Goal: Transaction & Acquisition: Purchase product/service

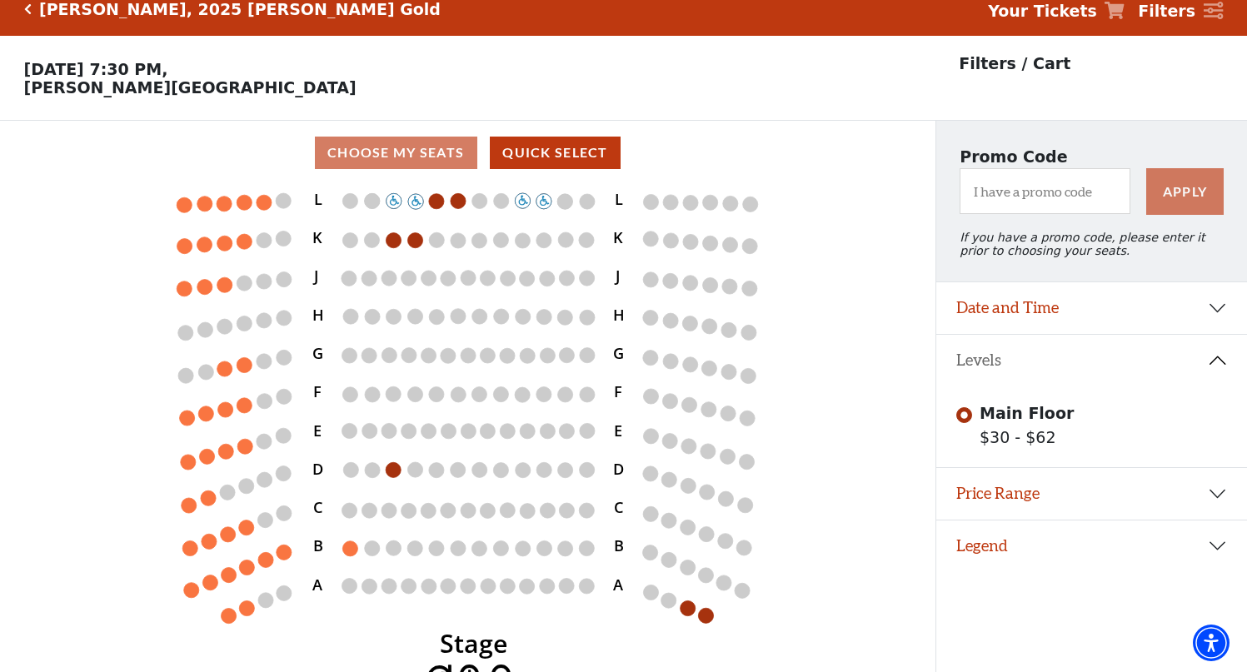
scroll to position [35, 0]
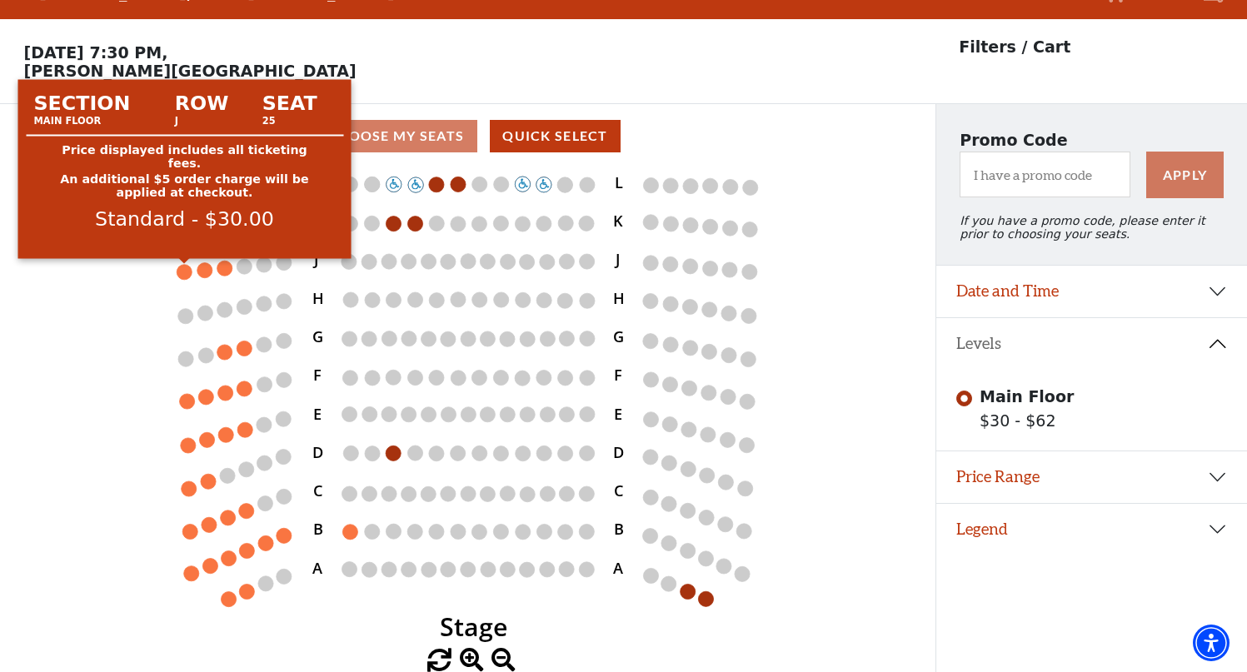
click at [182, 271] on circle at bounding box center [184, 271] width 15 height 15
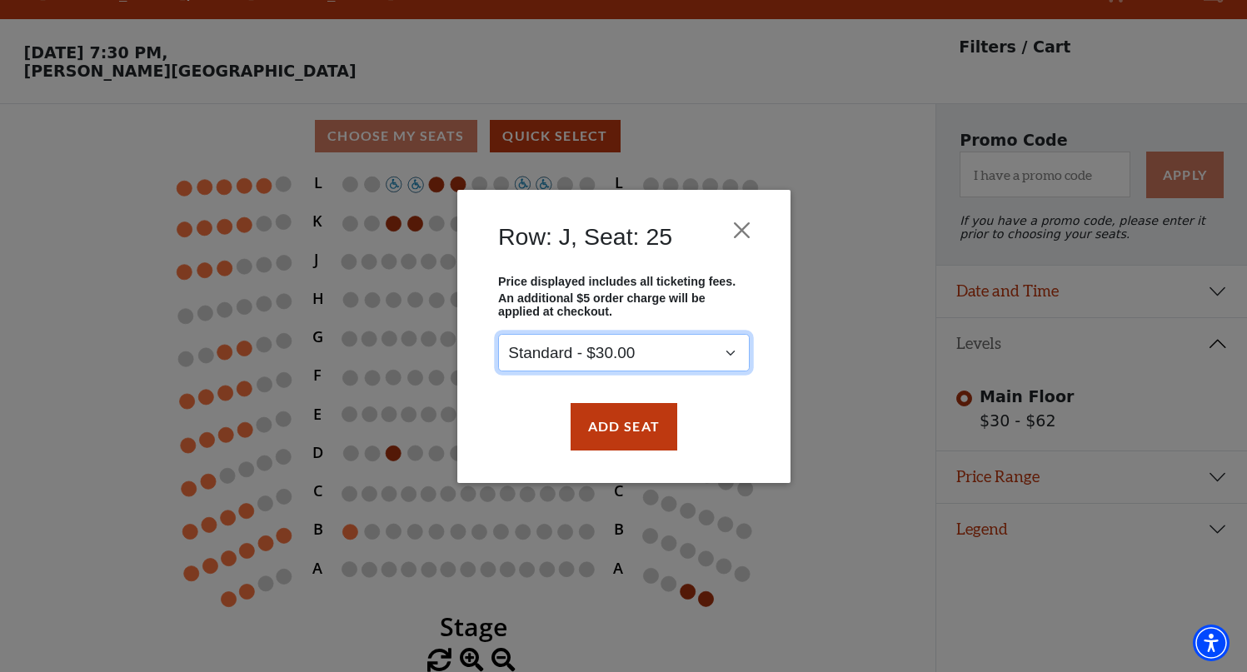
click at [733, 354] on select "Standard - $30.00" at bounding box center [623, 352] width 251 height 37
click at [205, 273] on div "Row: J, Seat: 25 Price displayed includes all ticketing fees. An additional $5 …" at bounding box center [623, 336] width 1247 height 672
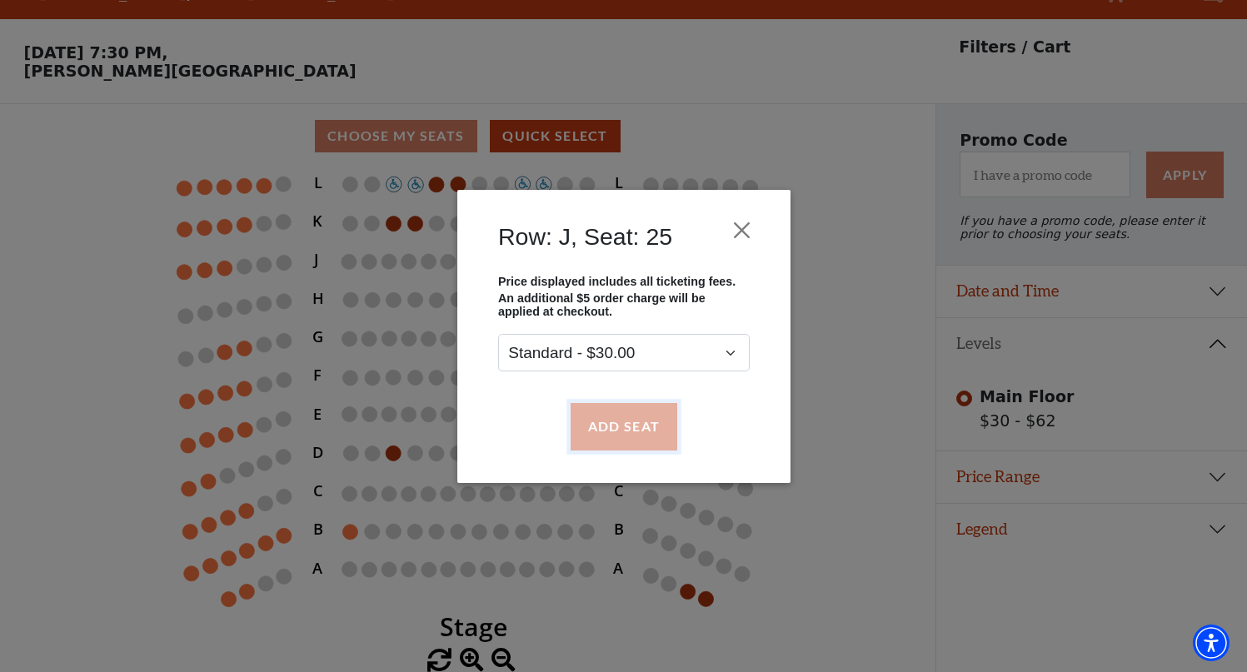
click at [614, 418] on button "Add Seat" at bounding box center [623, 426] width 107 height 47
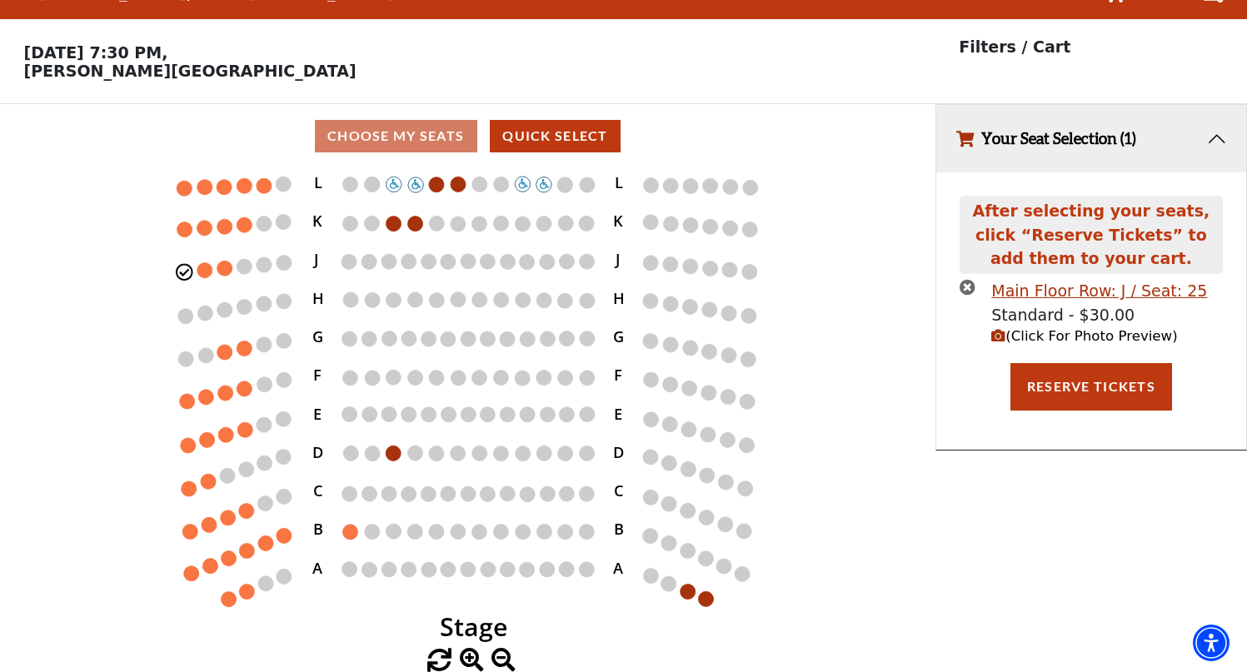
scroll to position [0, 0]
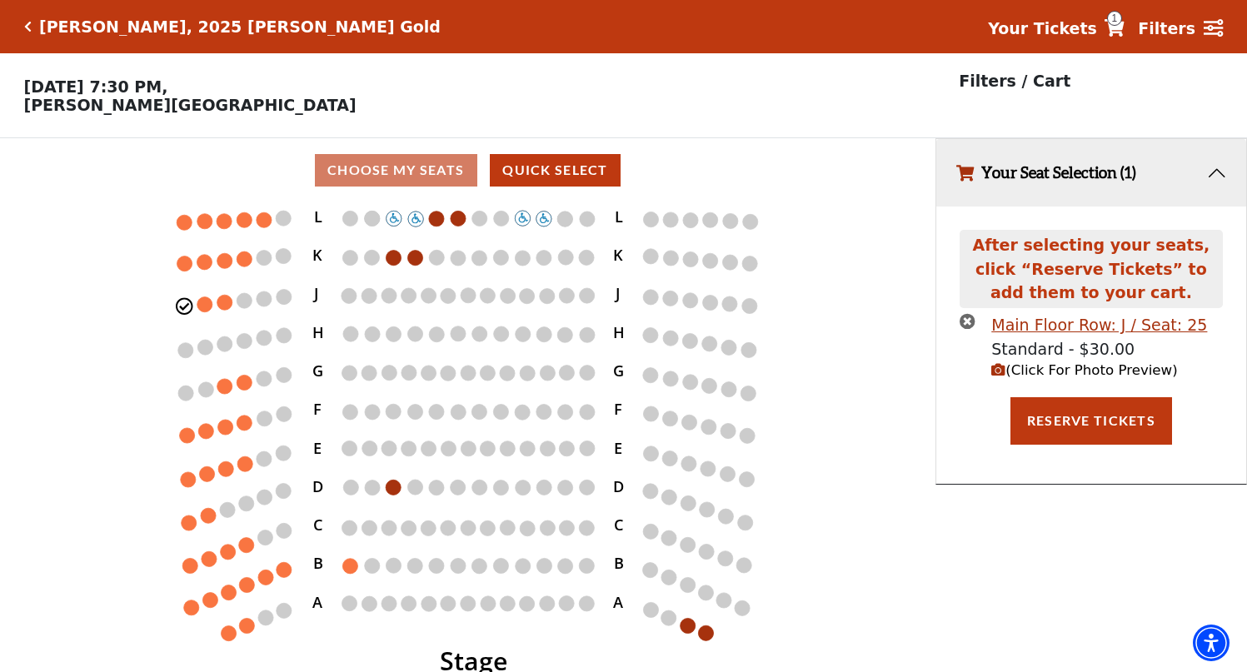
click at [202, 302] on circle at bounding box center [204, 303] width 15 height 15
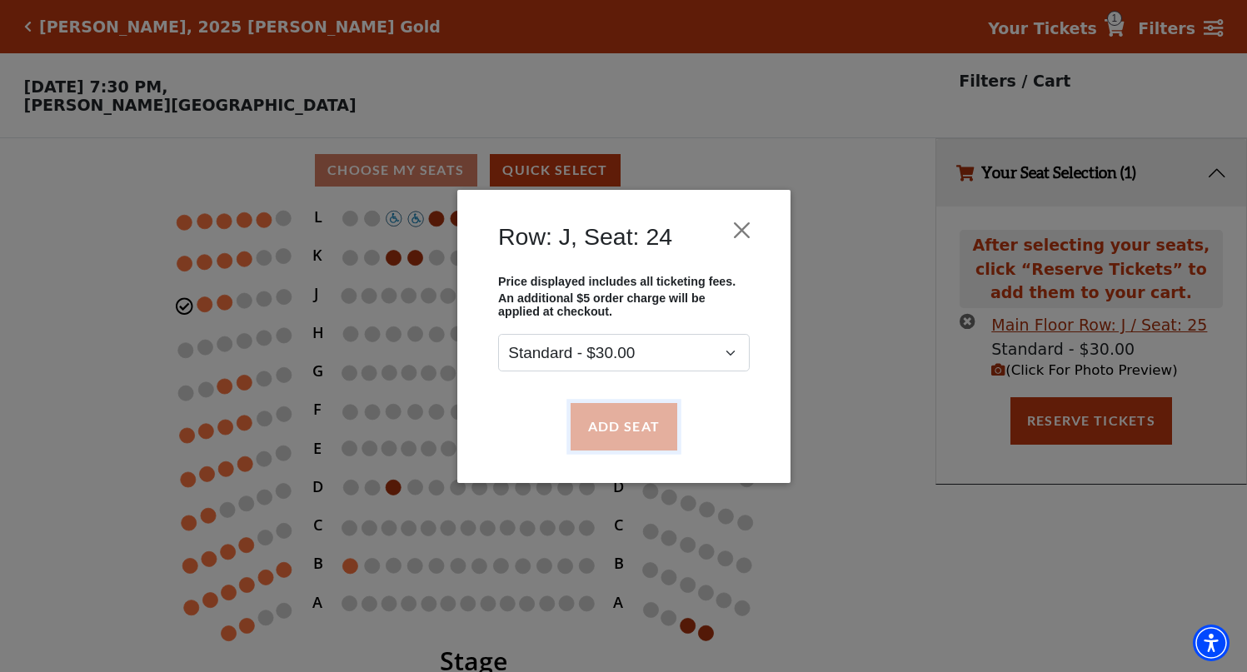
click at [610, 426] on button "Add Seat" at bounding box center [623, 426] width 107 height 47
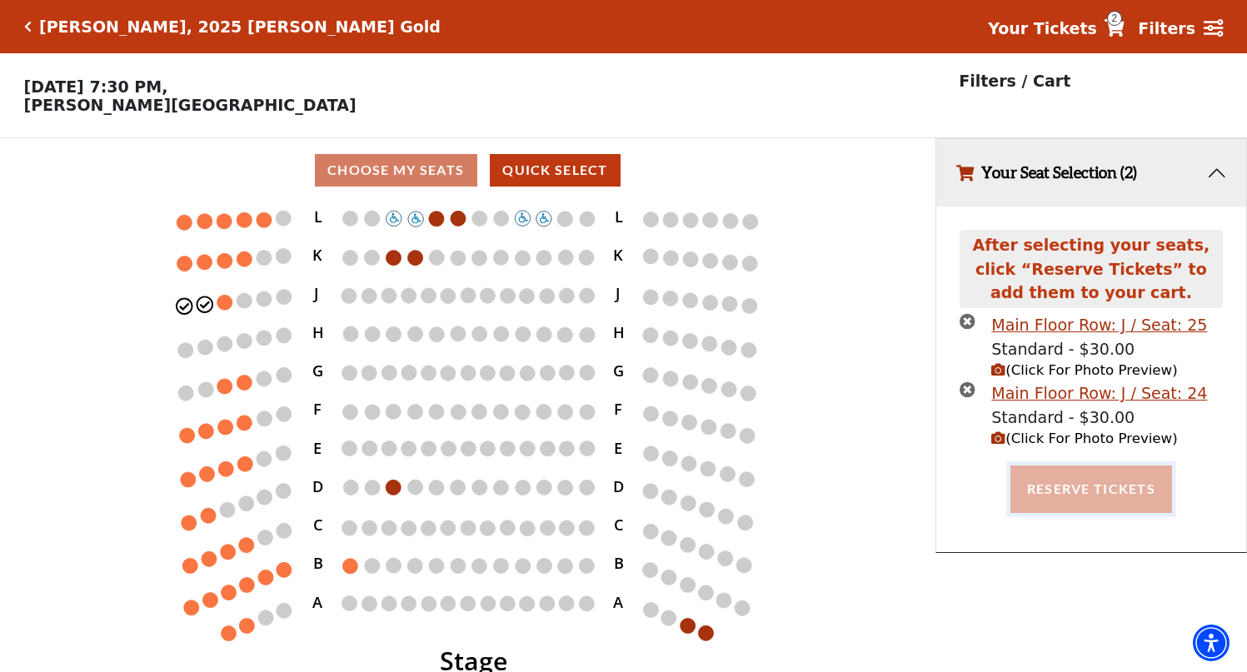
click at [1047, 486] on button "Reserve Tickets" at bounding box center [1091, 488] width 162 height 47
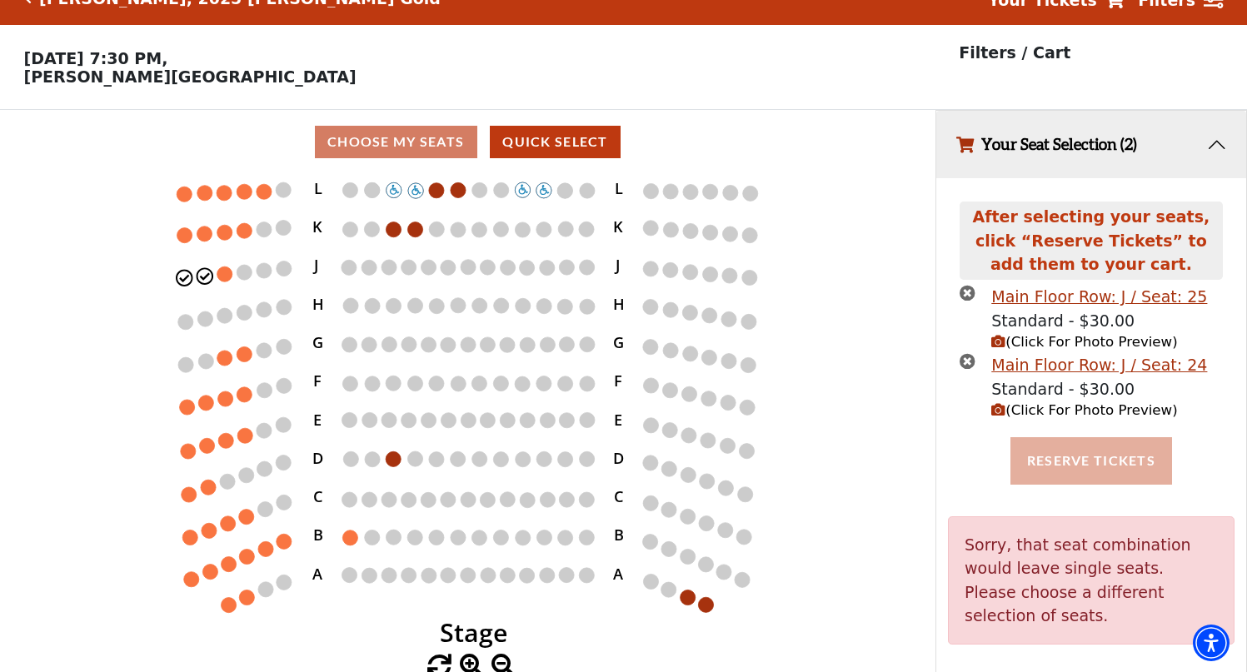
scroll to position [35, 0]
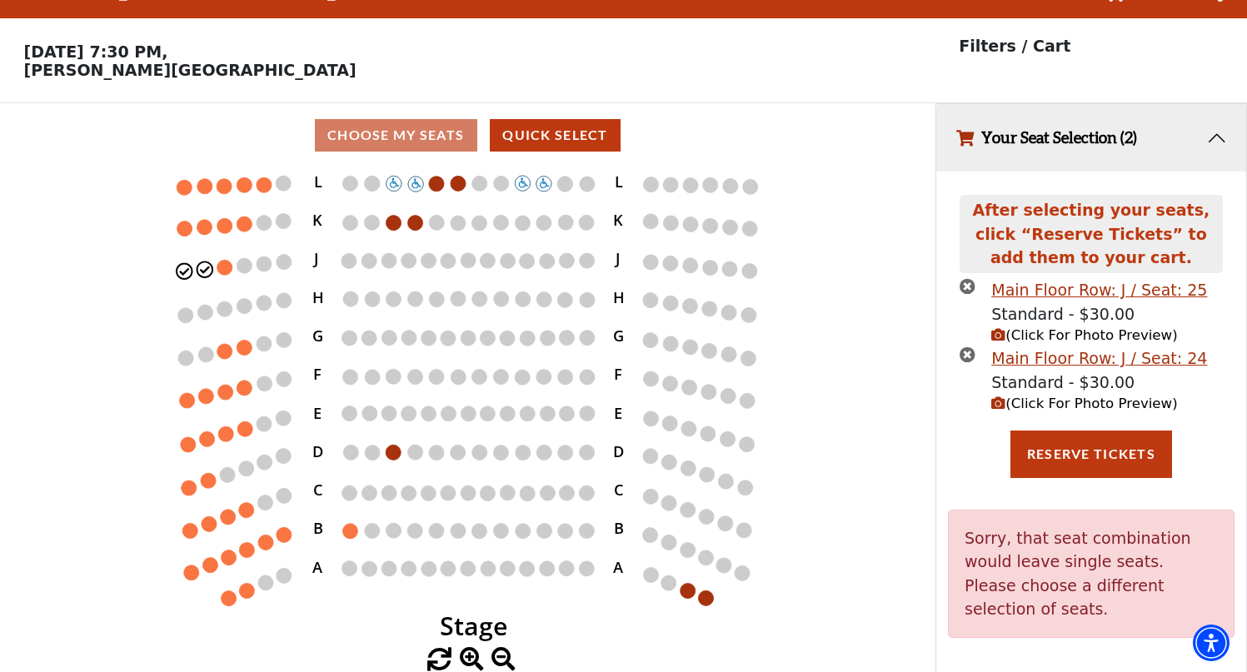
click at [126, 269] on icon "Stage L K J H G F E D C B A L K J H G F E D C B A" at bounding box center [467, 407] width 841 height 480
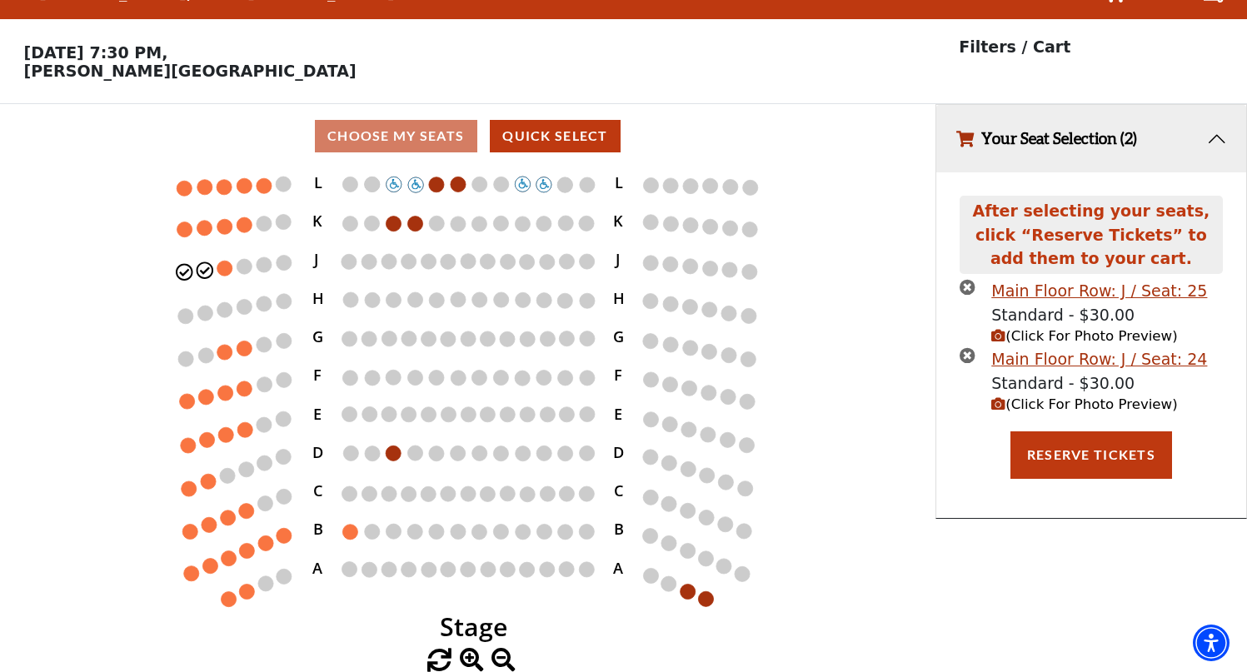
click at [1211, 132] on button "Your Seat Selection (2)" at bounding box center [1091, 138] width 310 height 67
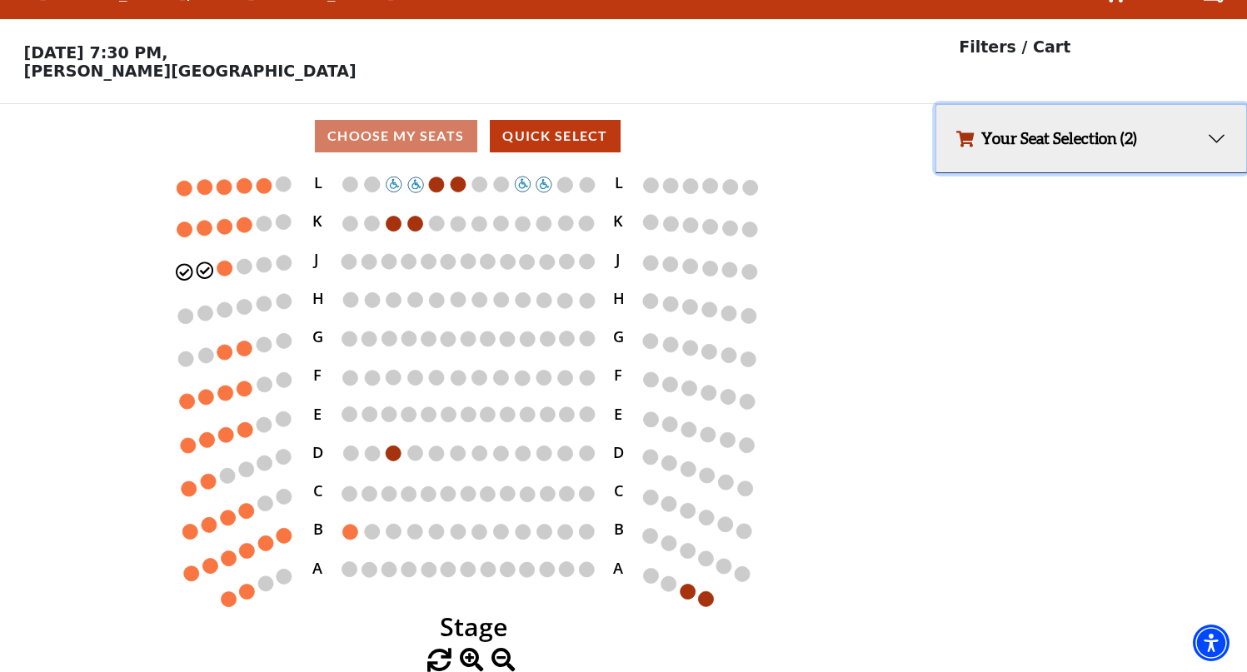
click at [1082, 145] on button "Your Seat Selection (2)" at bounding box center [1091, 138] width 310 height 67
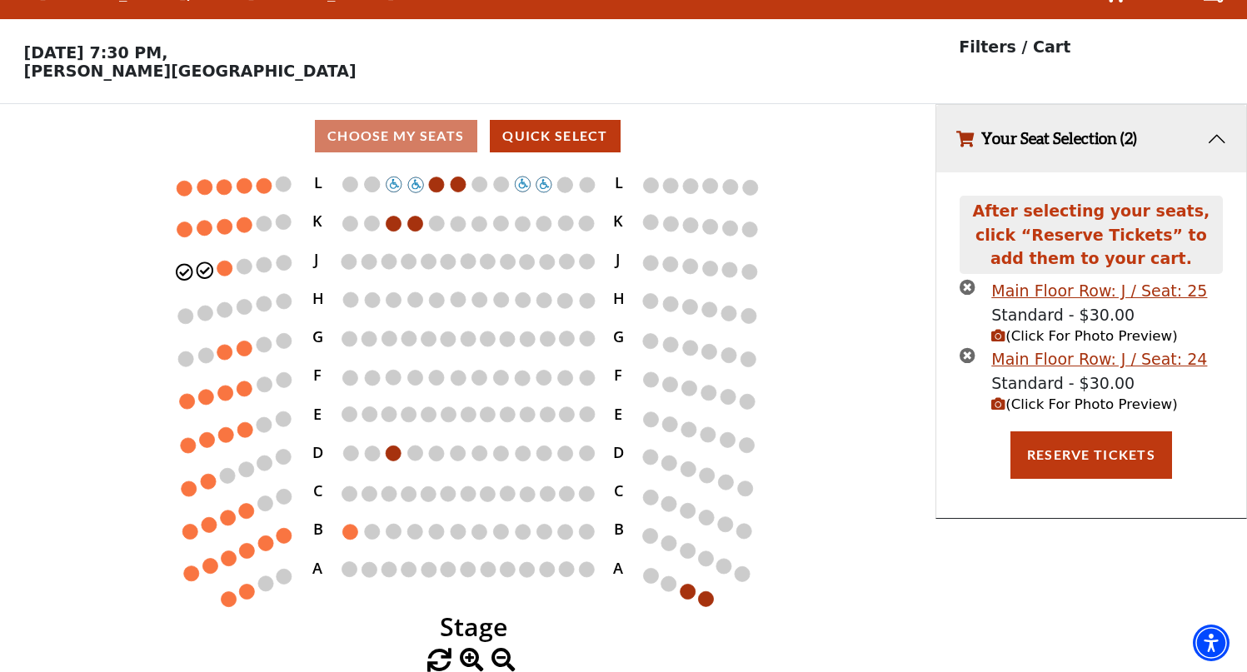
click at [966, 285] on icon "times-circle" at bounding box center [967, 287] width 16 height 16
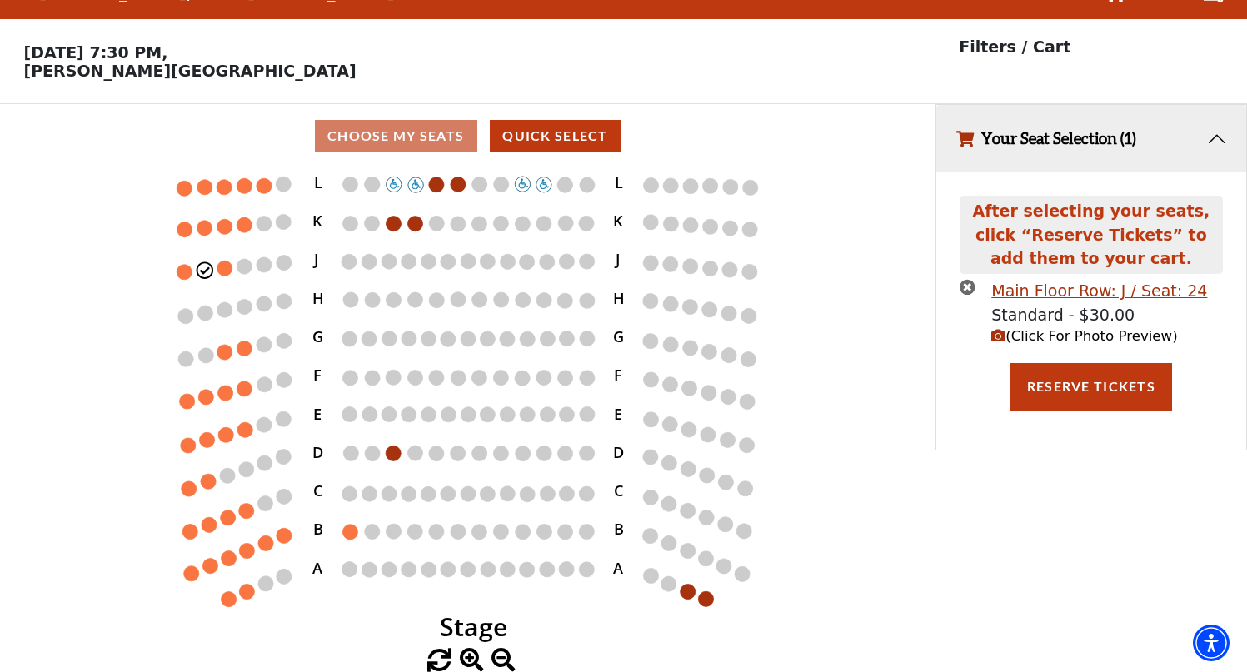
click at [966, 285] on icon "times-circle" at bounding box center [967, 287] width 16 height 16
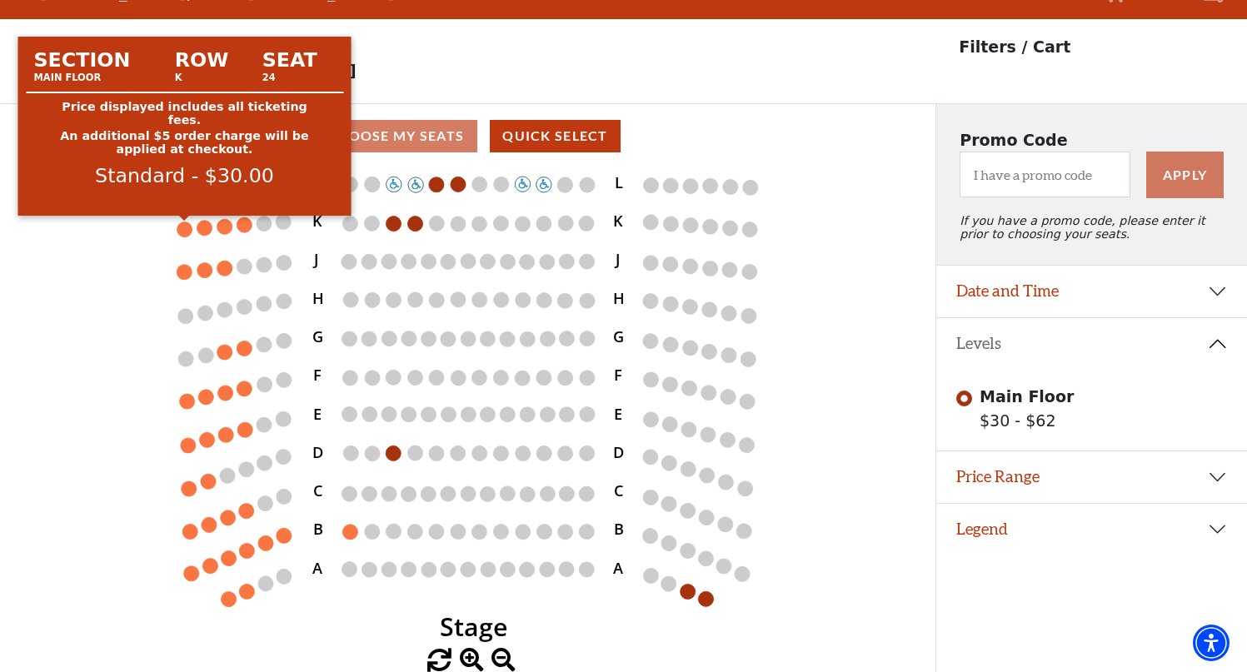
click at [185, 226] on circle at bounding box center [184, 229] width 15 height 15
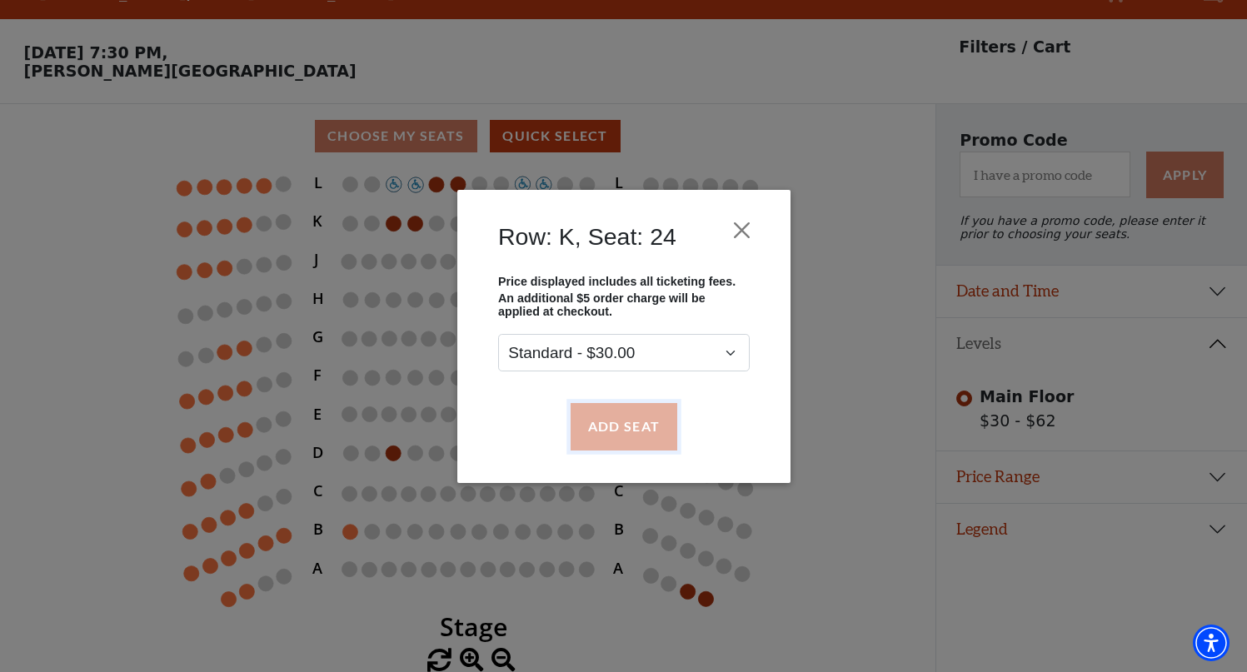
click at [619, 434] on button "Add Seat" at bounding box center [623, 426] width 107 height 47
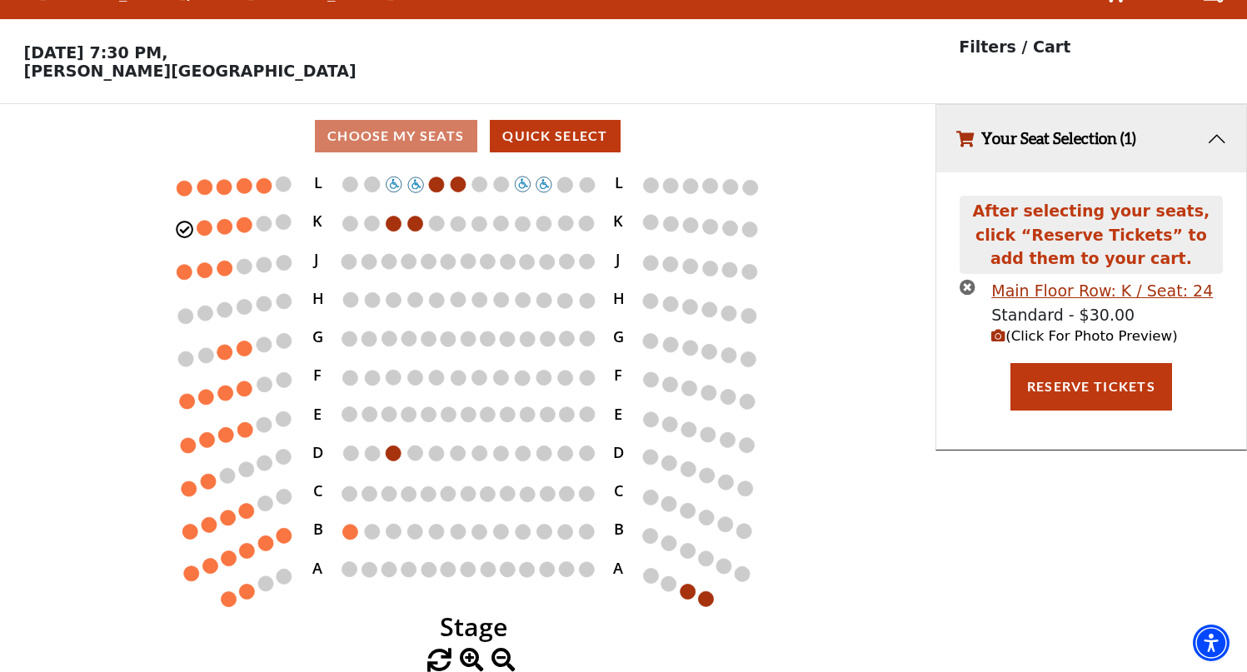
scroll to position [0, 0]
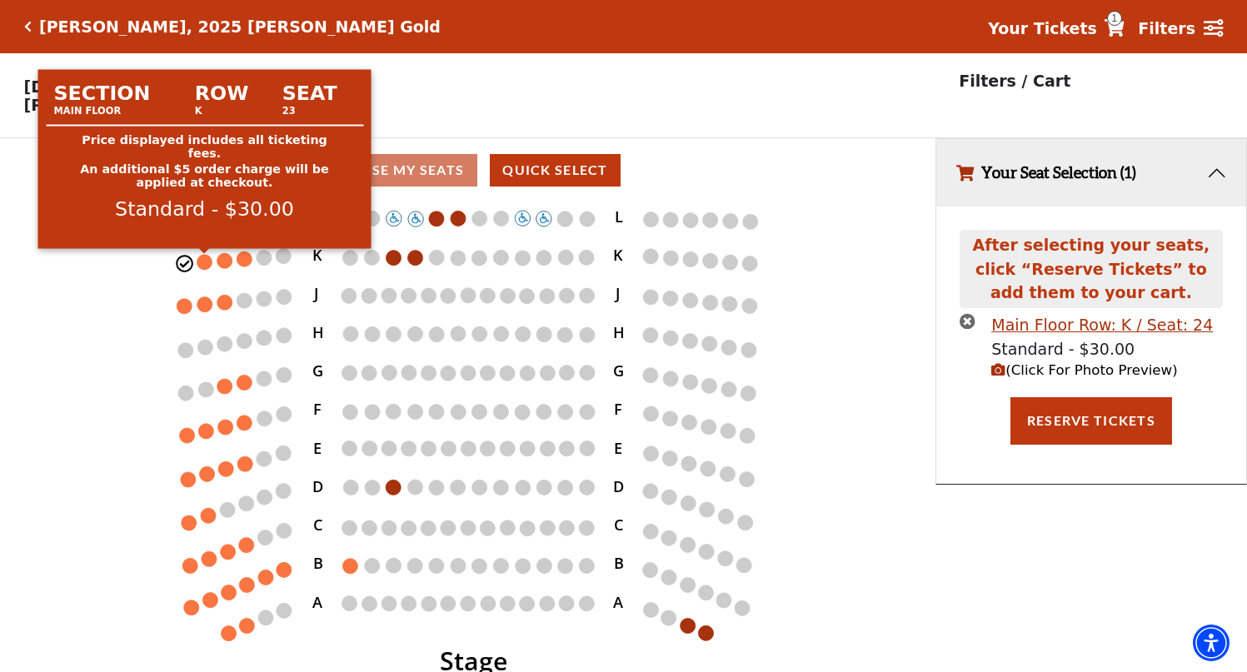
click at [201, 266] on circle at bounding box center [204, 261] width 15 height 15
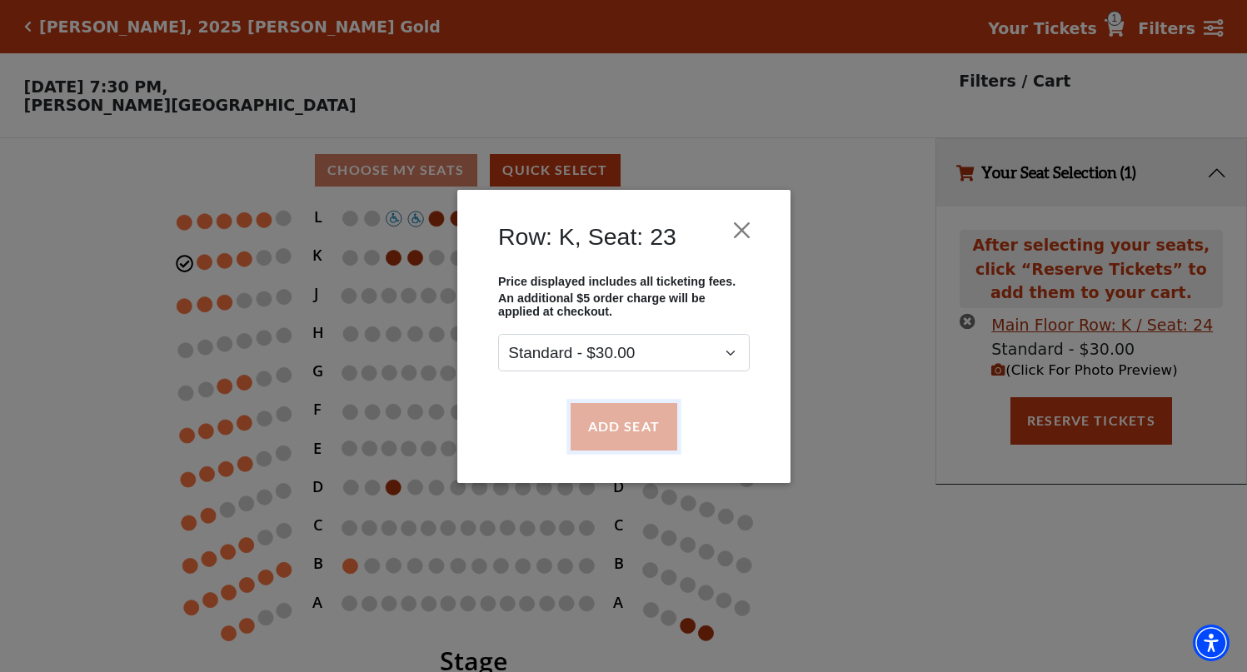
click at [613, 419] on button "Add Seat" at bounding box center [623, 426] width 107 height 47
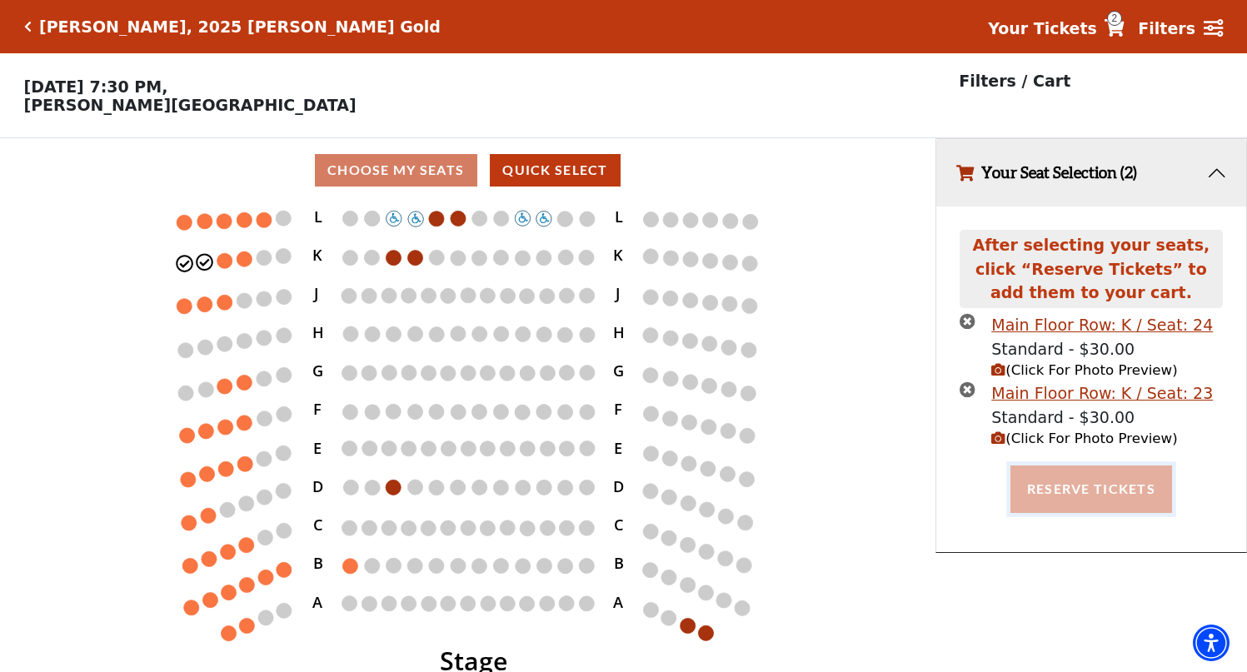
click at [1065, 481] on button "Reserve Tickets" at bounding box center [1091, 488] width 162 height 47
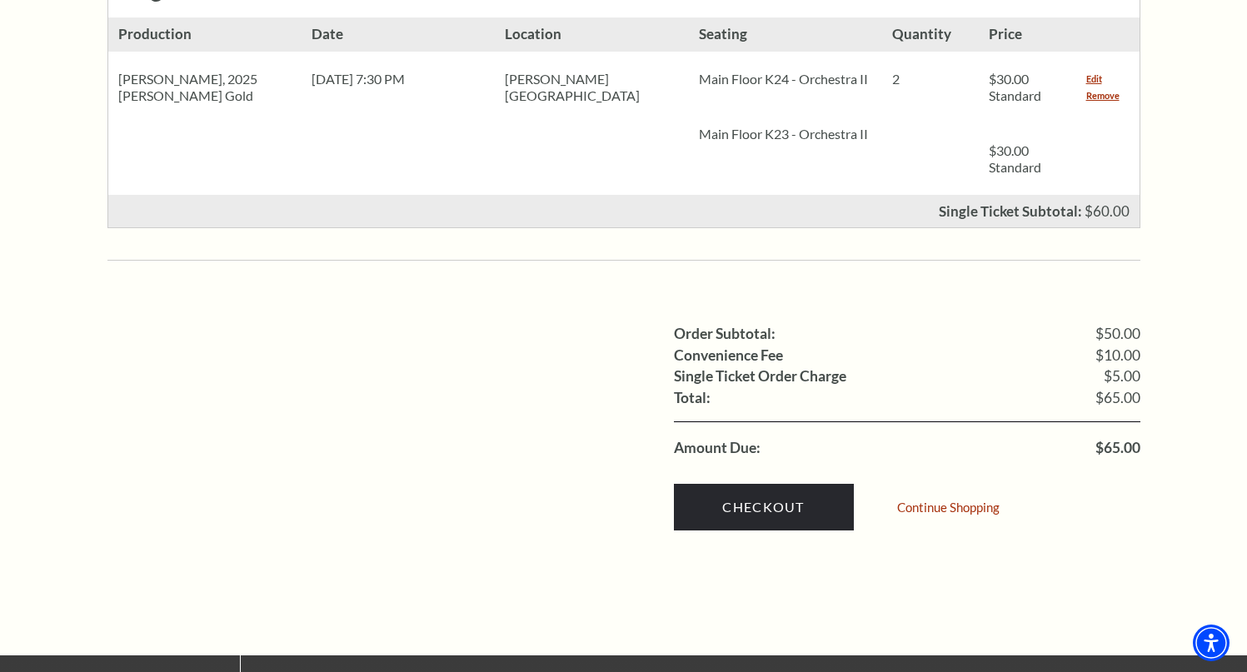
scroll to position [836, 0]
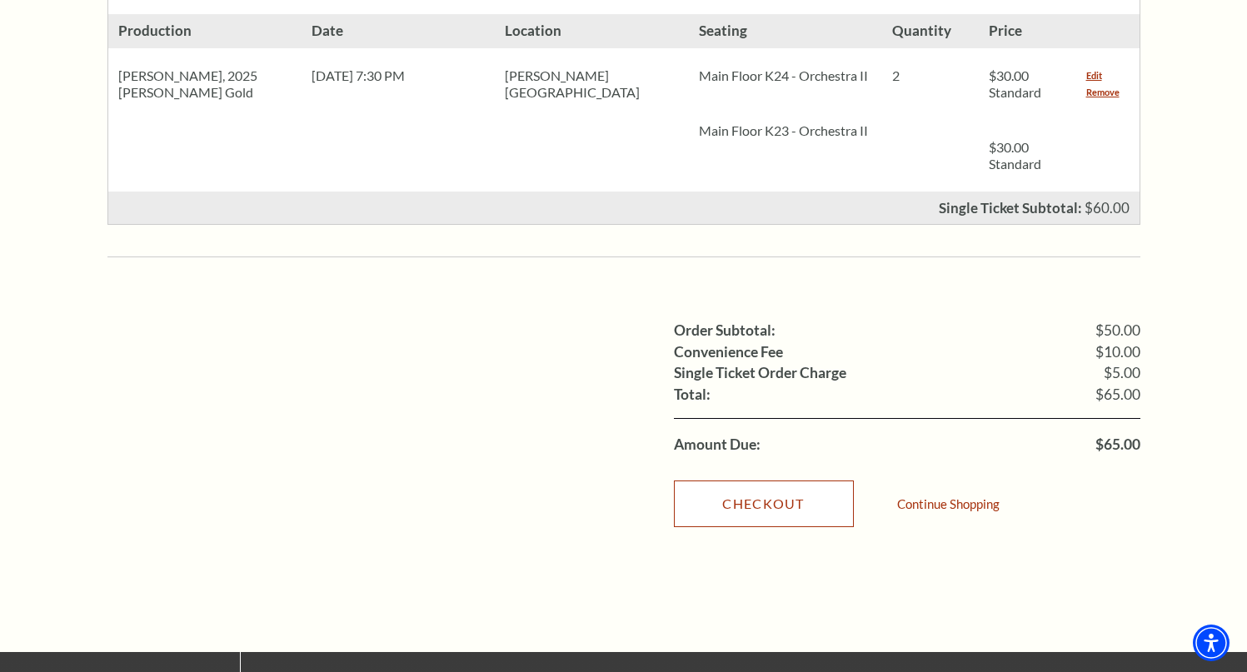
click at [767, 480] on link "Checkout" at bounding box center [764, 503] width 180 height 47
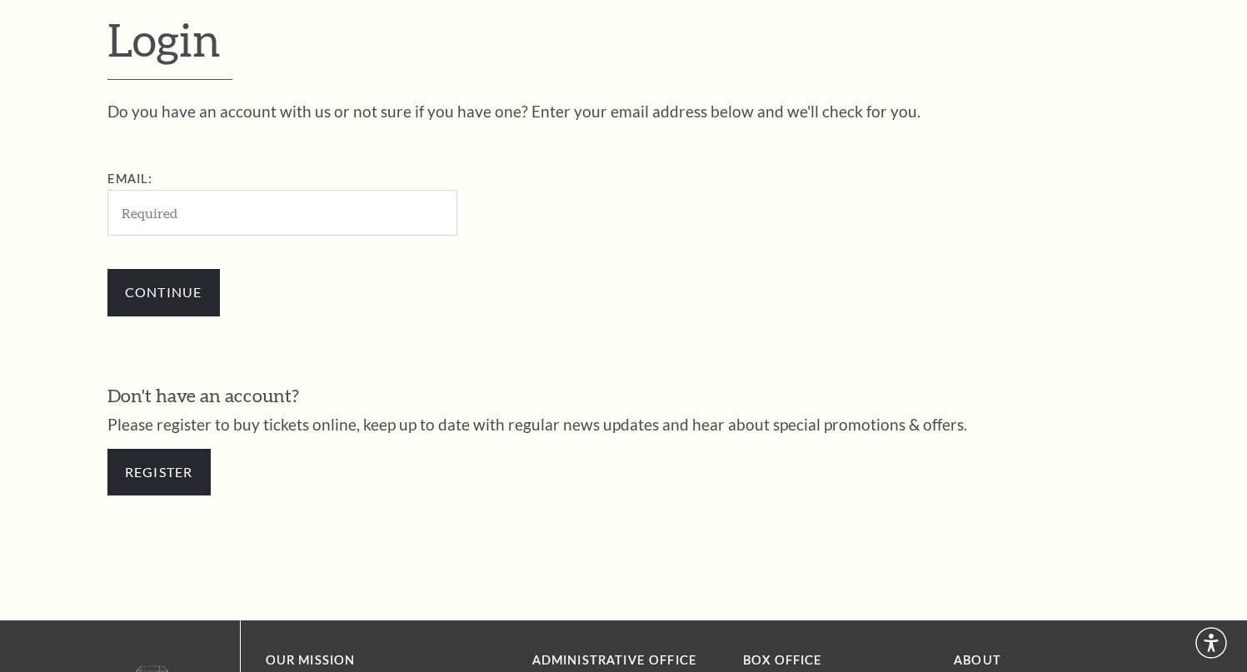
scroll to position [489, 0]
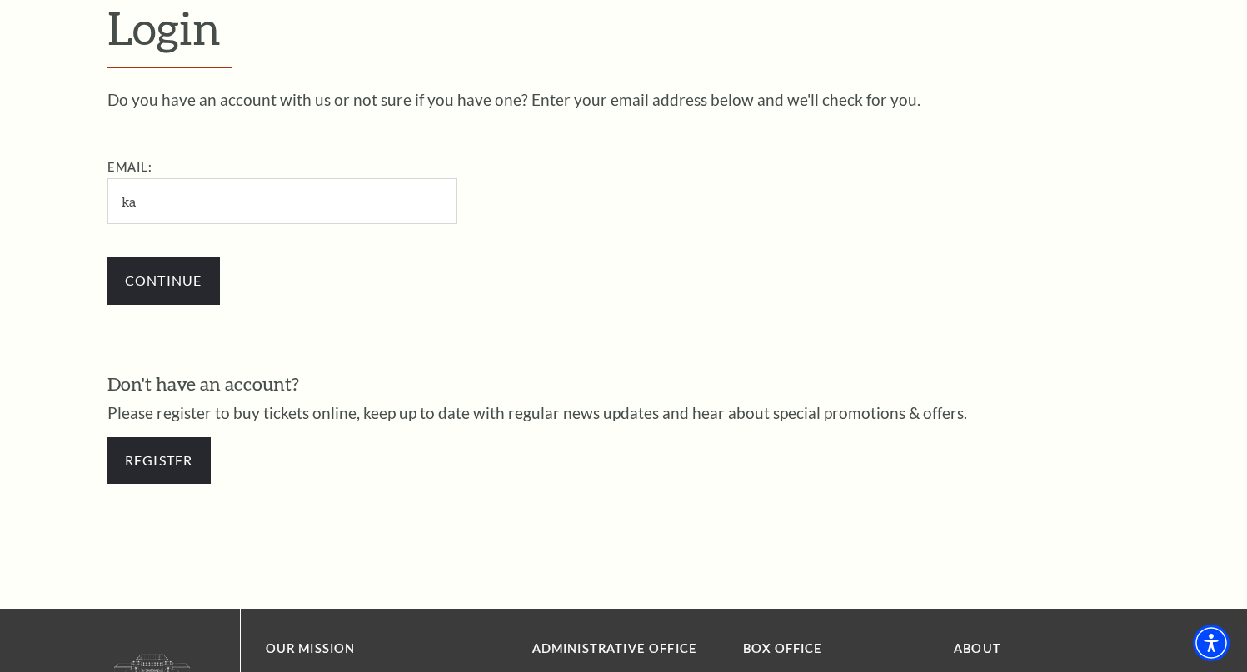
type input "[EMAIL_ADDRESS][DOMAIN_NAME]"
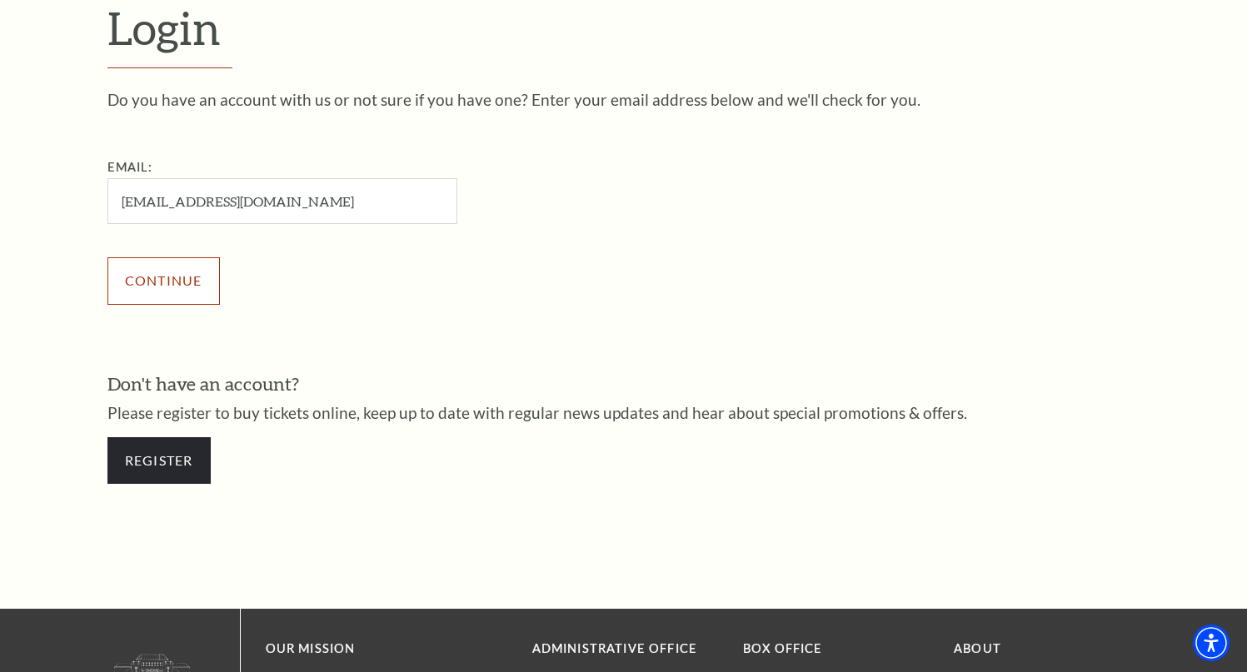
click at [181, 281] on input "Continue" at bounding box center [163, 280] width 112 height 47
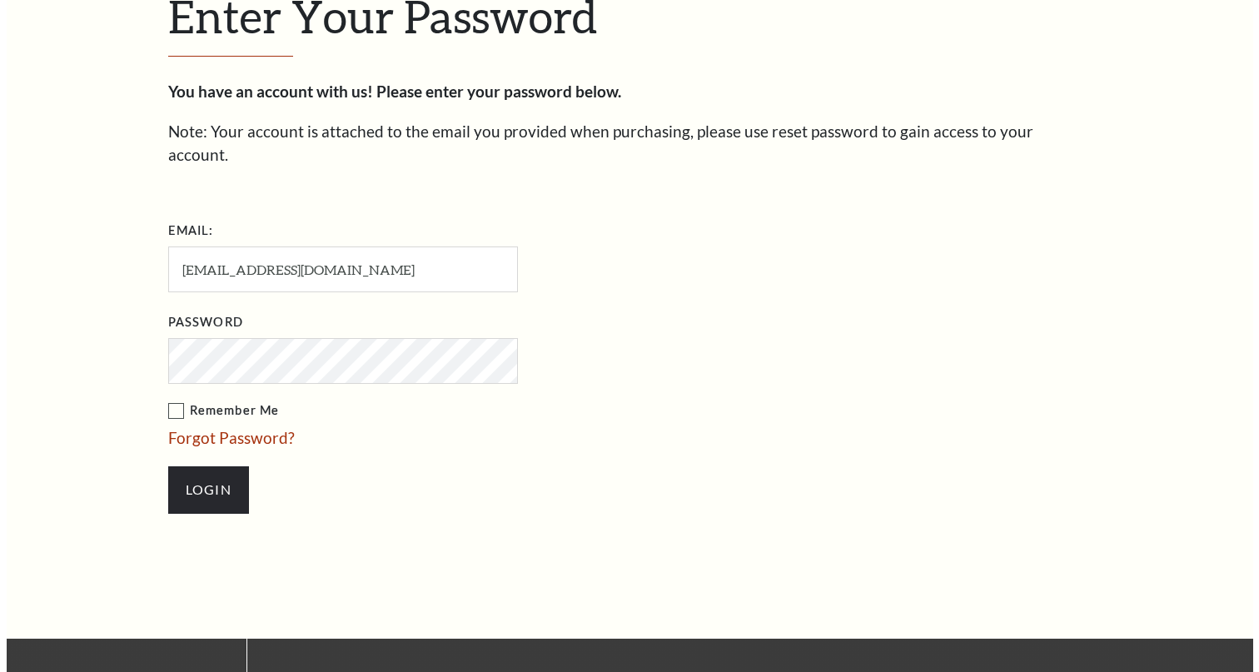
scroll to position [505, 0]
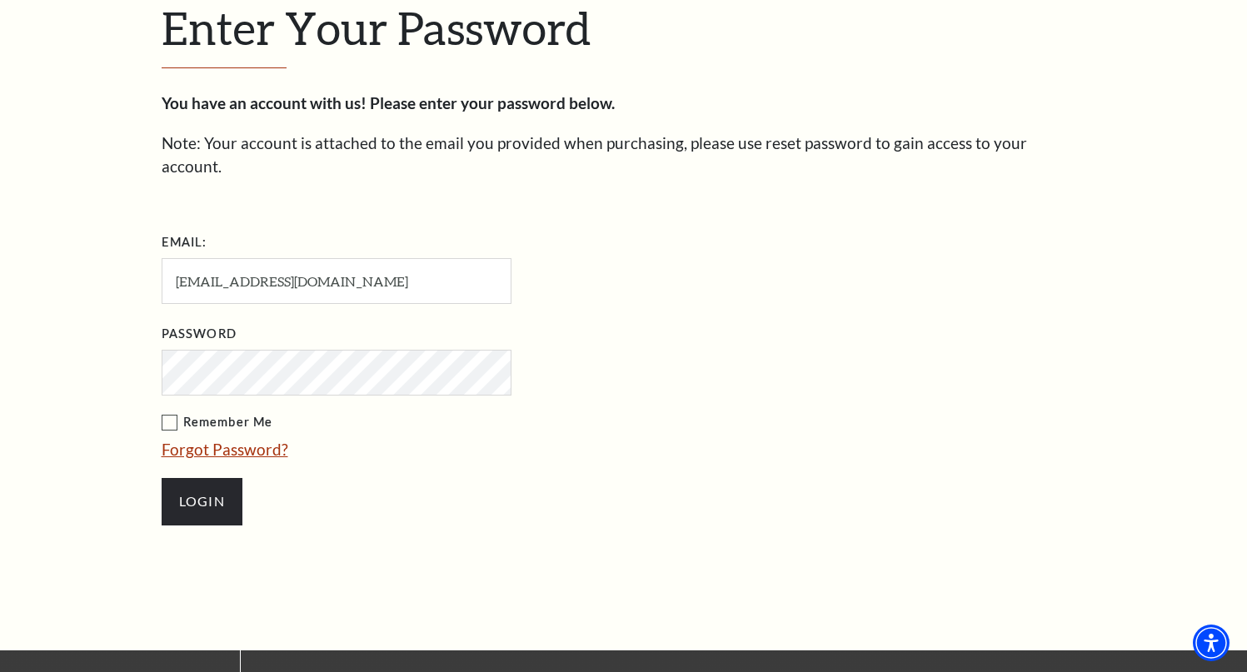
click at [237, 440] on link "Forgot Password?" at bounding box center [225, 449] width 127 height 19
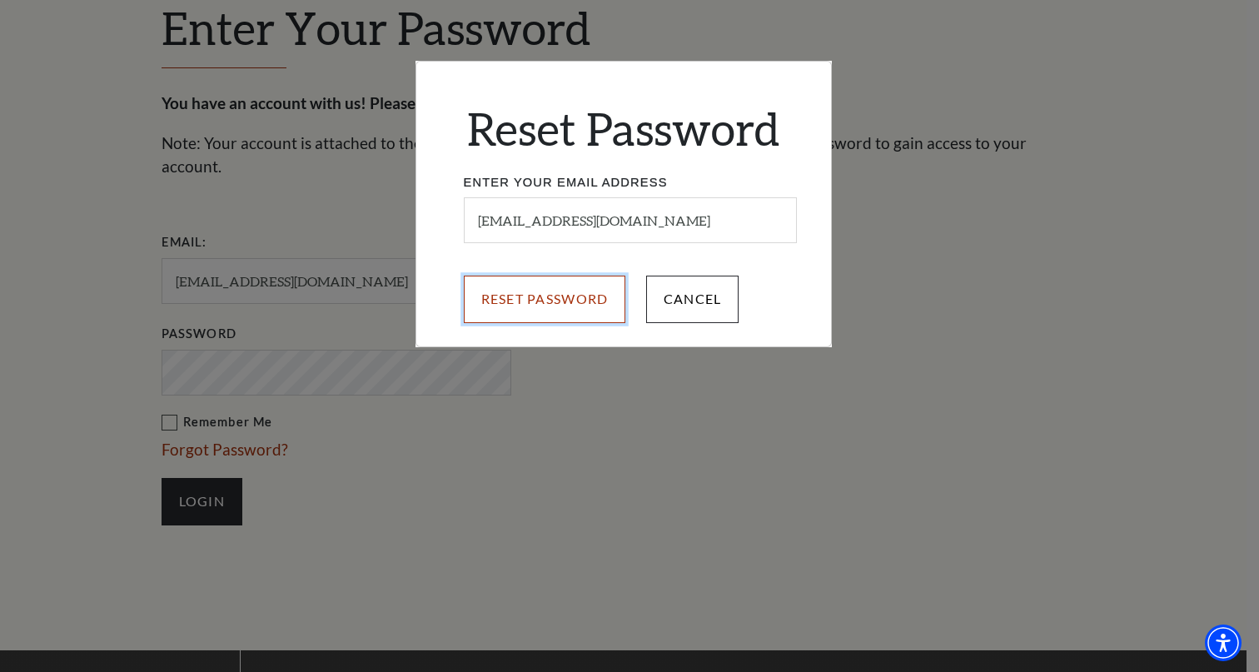
click at [566, 305] on input "Reset Password" at bounding box center [545, 299] width 162 height 47
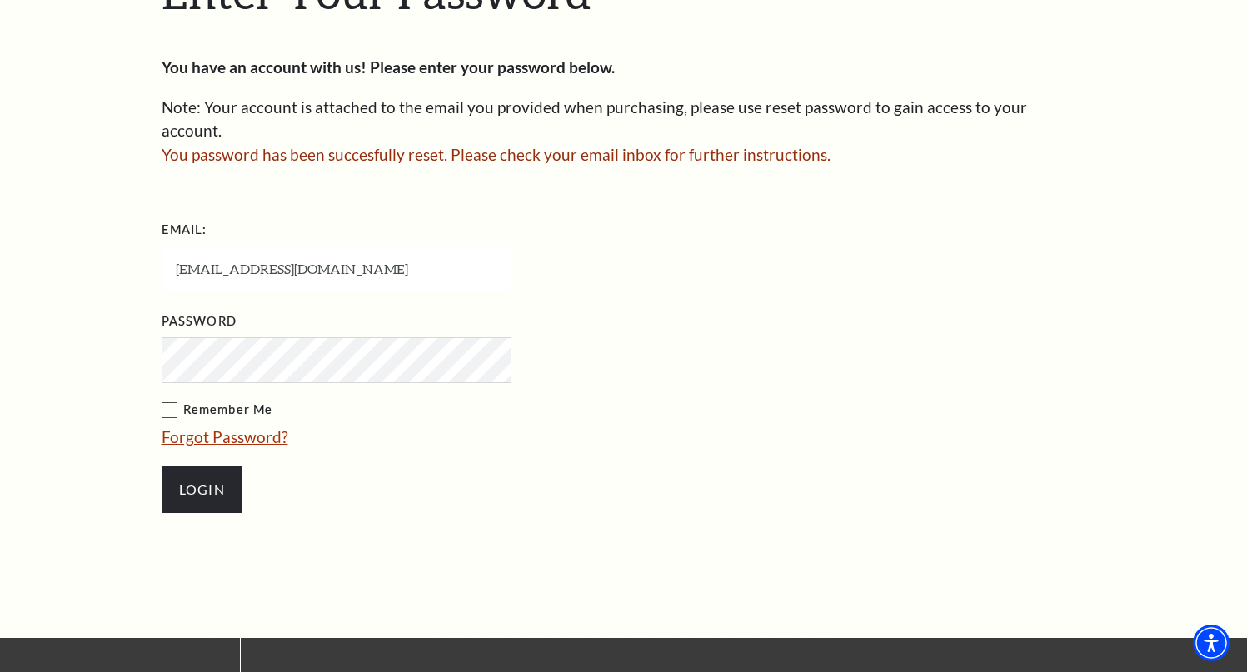
click at [186, 427] on link "Forgot Password?" at bounding box center [225, 436] width 127 height 19
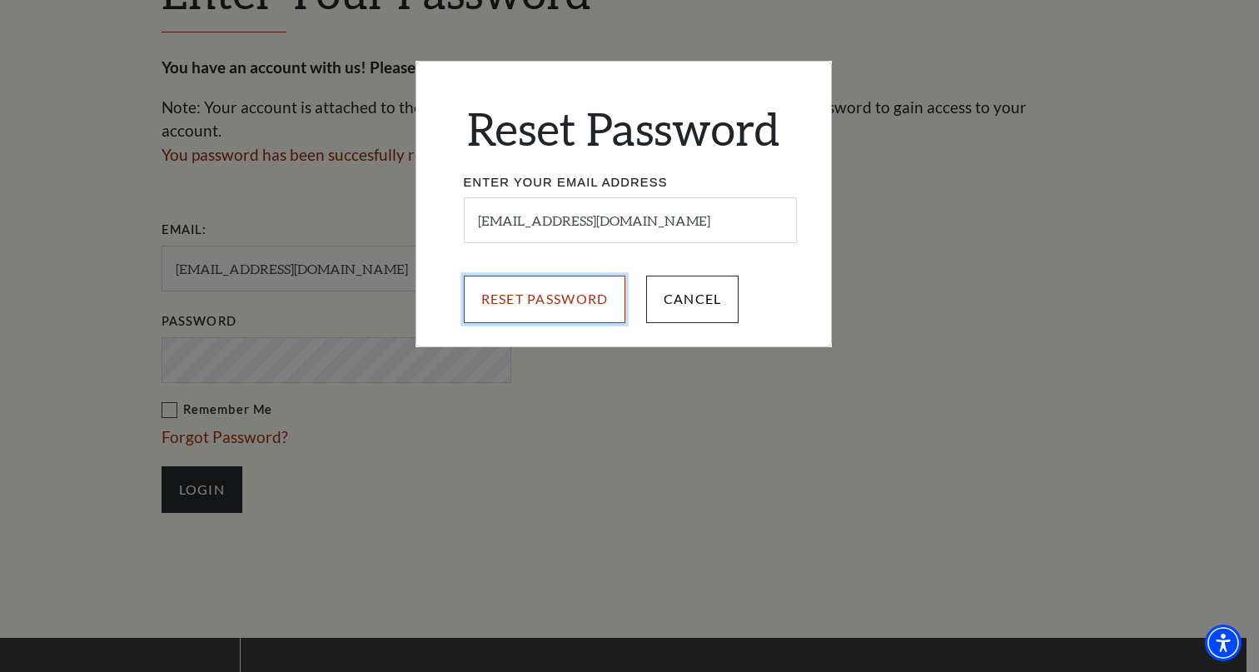
click at [551, 291] on input "Reset Password" at bounding box center [545, 299] width 162 height 47
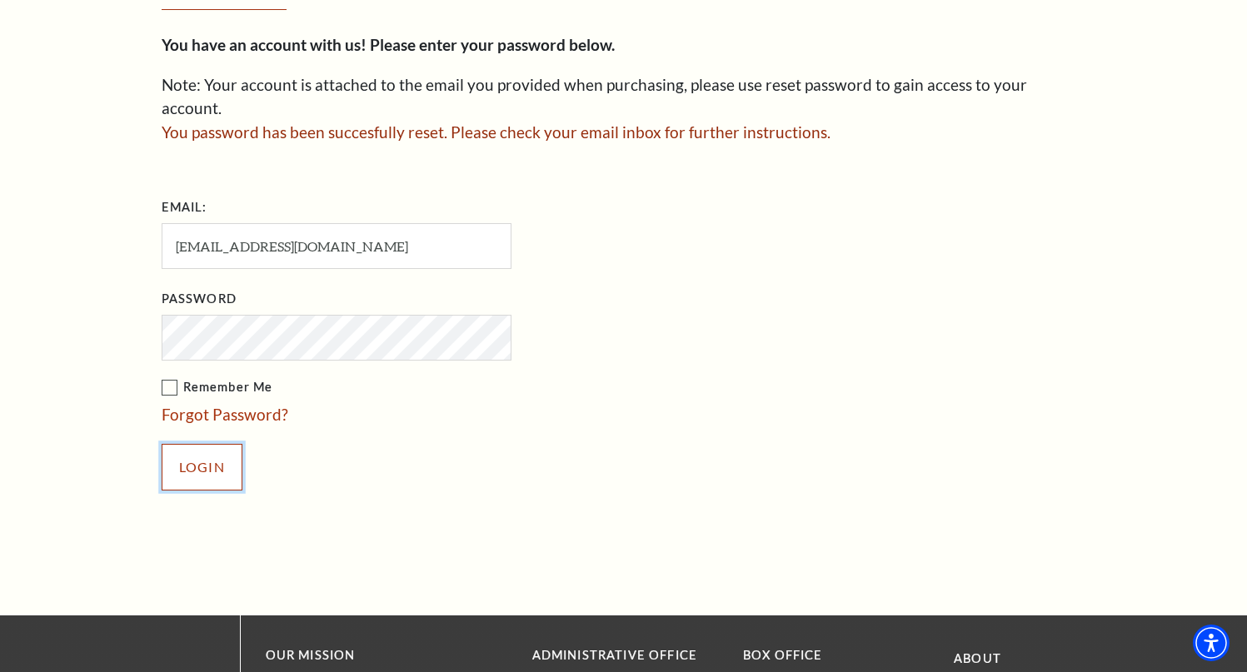
click at [192, 444] on input "Login" at bounding box center [202, 467] width 81 height 47
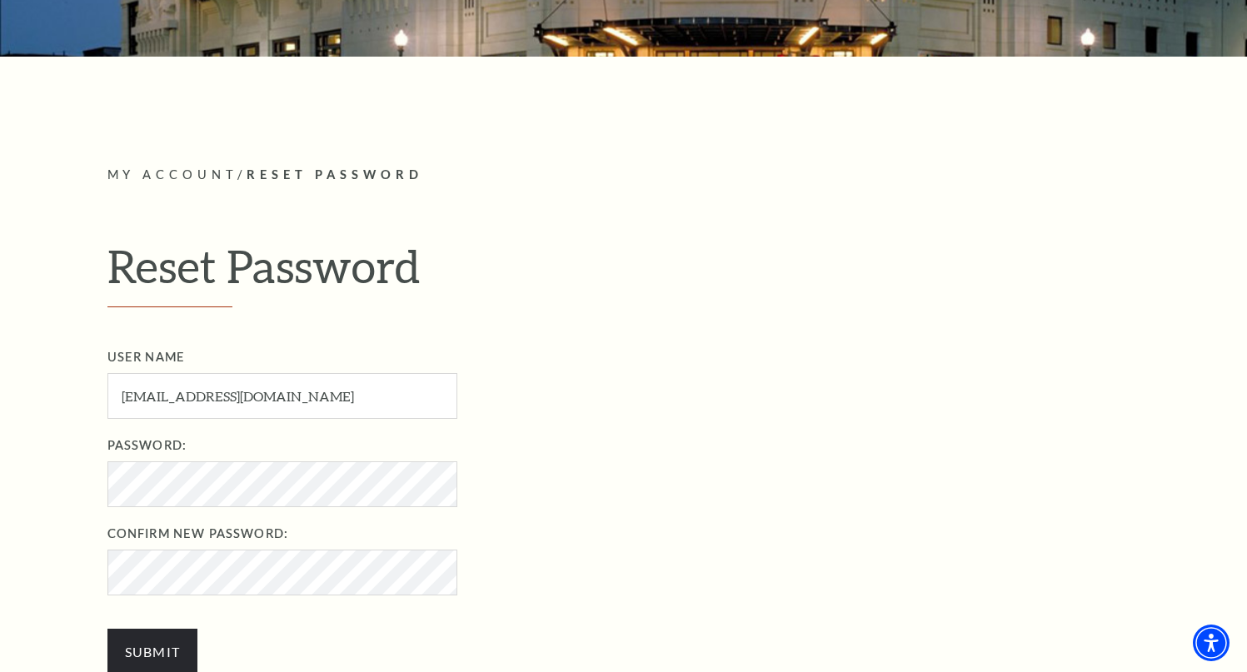
scroll to position [385, 0]
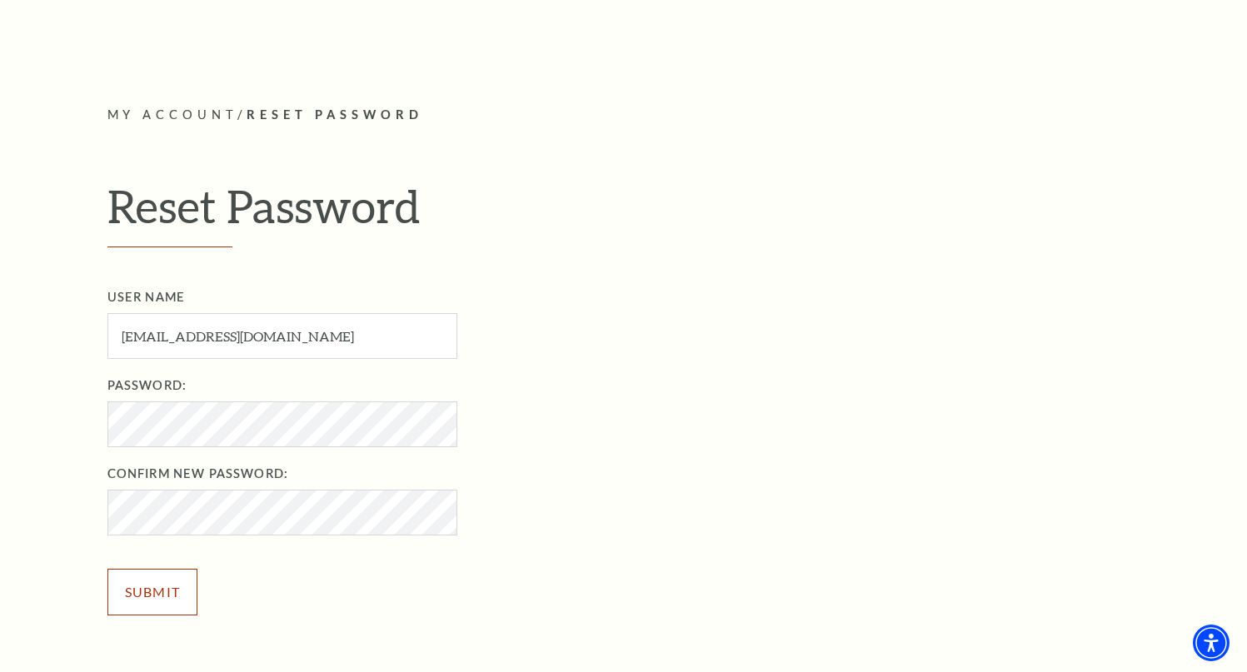
click at [150, 585] on input "Submit" at bounding box center [152, 592] width 91 height 47
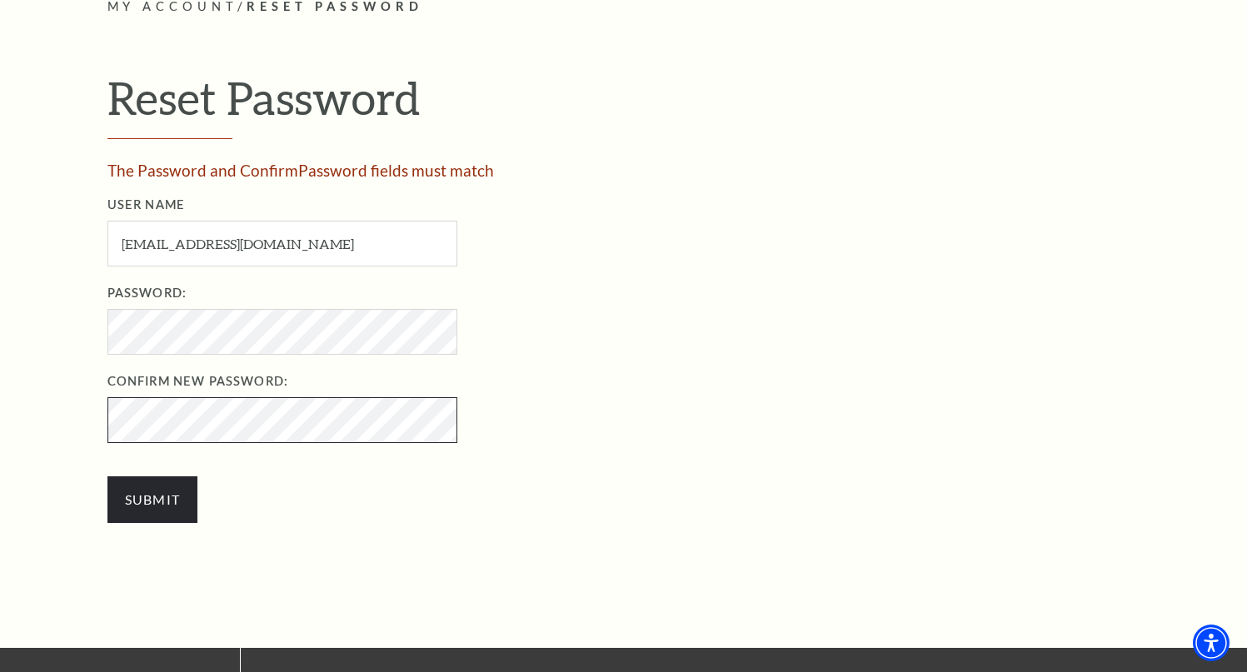
scroll to position [495, 0]
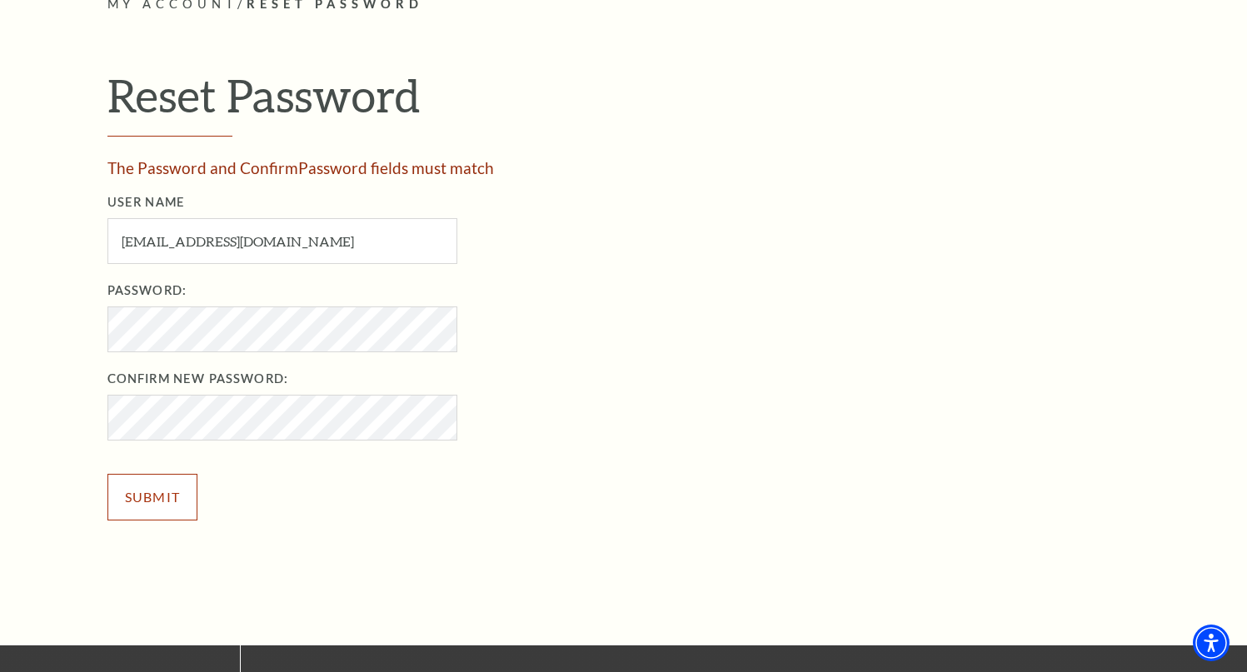
click at [136, 500] on input "Submit" at bounding box center [152, 497] width 91 height 47
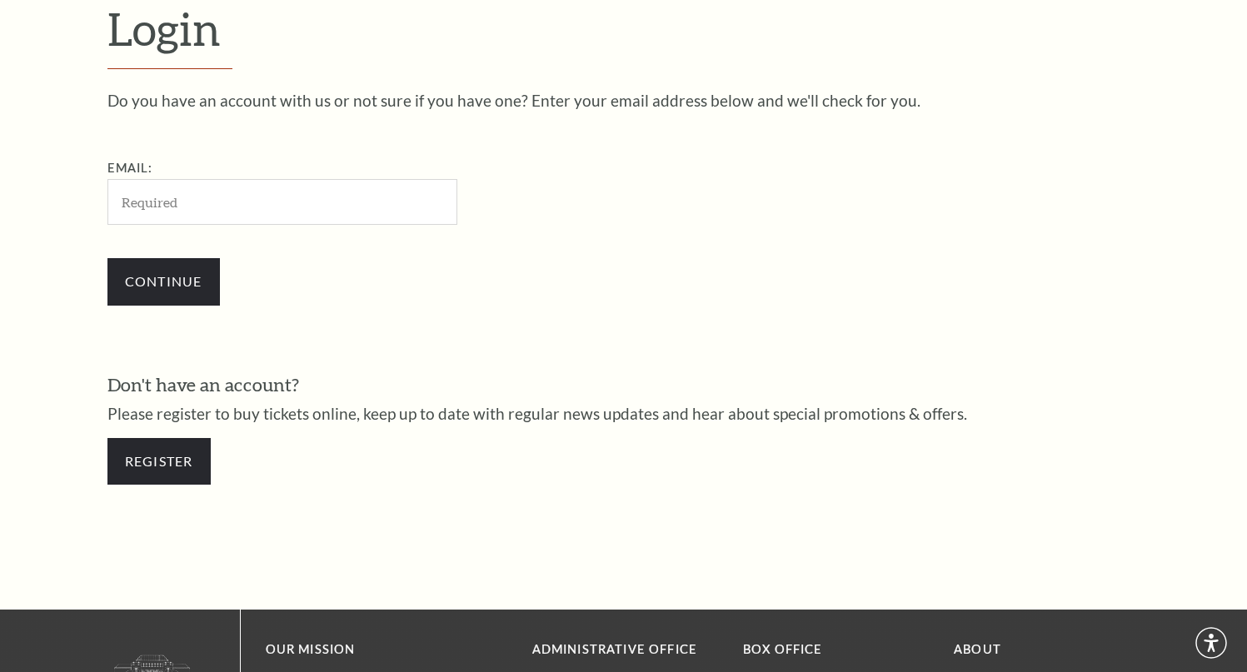
scroll to position [489, 0]
type input "[EMAIL_ADDRESS][DOMAIN_NAME]"
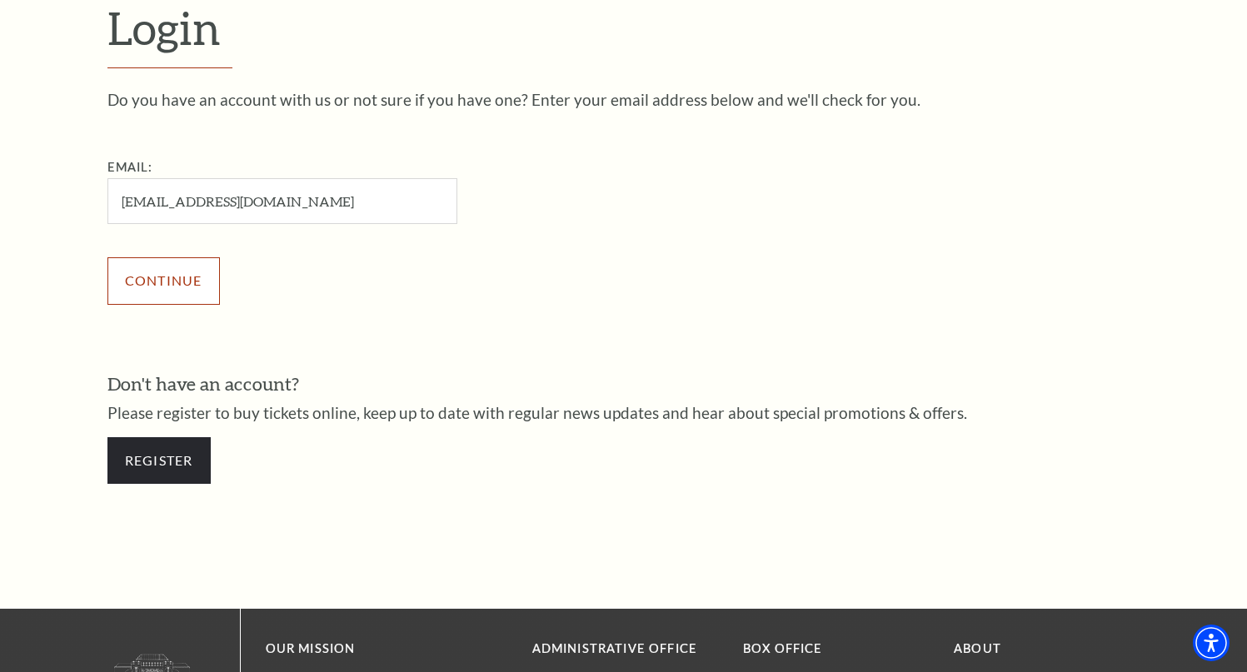
click at [187, 287] on input "Continue" at bounding box center [163, 280] width 112 height 47
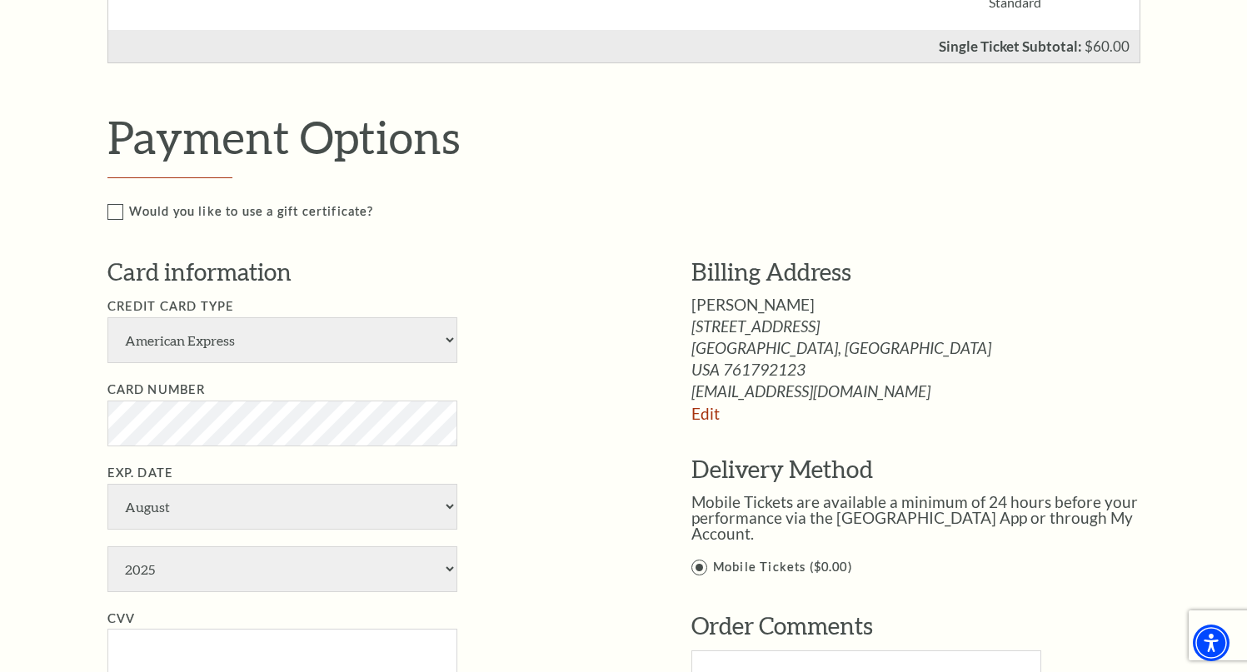
scroll to position [677, 0]
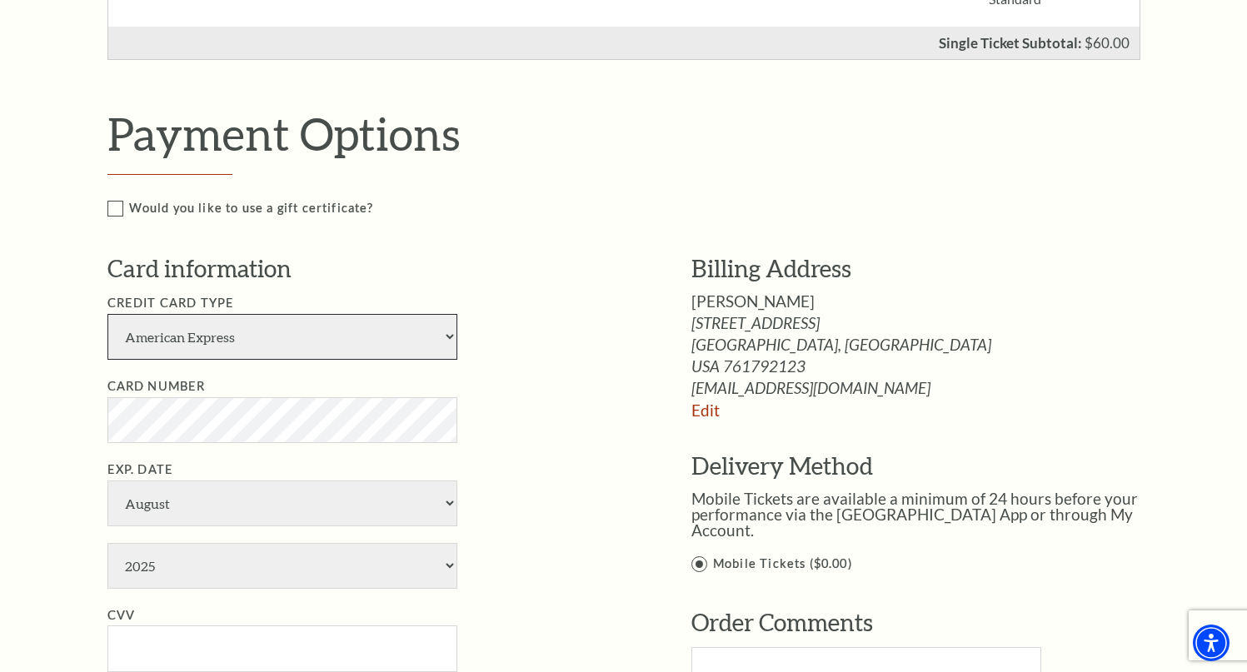
click at [180, 339] on select "American Express Visa Master Card Discover" at bounding box center [282, 337] width 350 height 46
select select "24"
click at [107, 314] on select "American Express Visa Master Card Discover" at bounding box center [282, 337] width 350 height 46
click at [64, 511] on div "Notice × Tickets cannot be removed during a Ticket Exchange. Choose Start Over …" at bounding box center [623, 394] width 1247 height 1890
click at [150, 507] on select "January February March April May June July August September October November De…" at bounding box center [282, 503] width 350 height 46
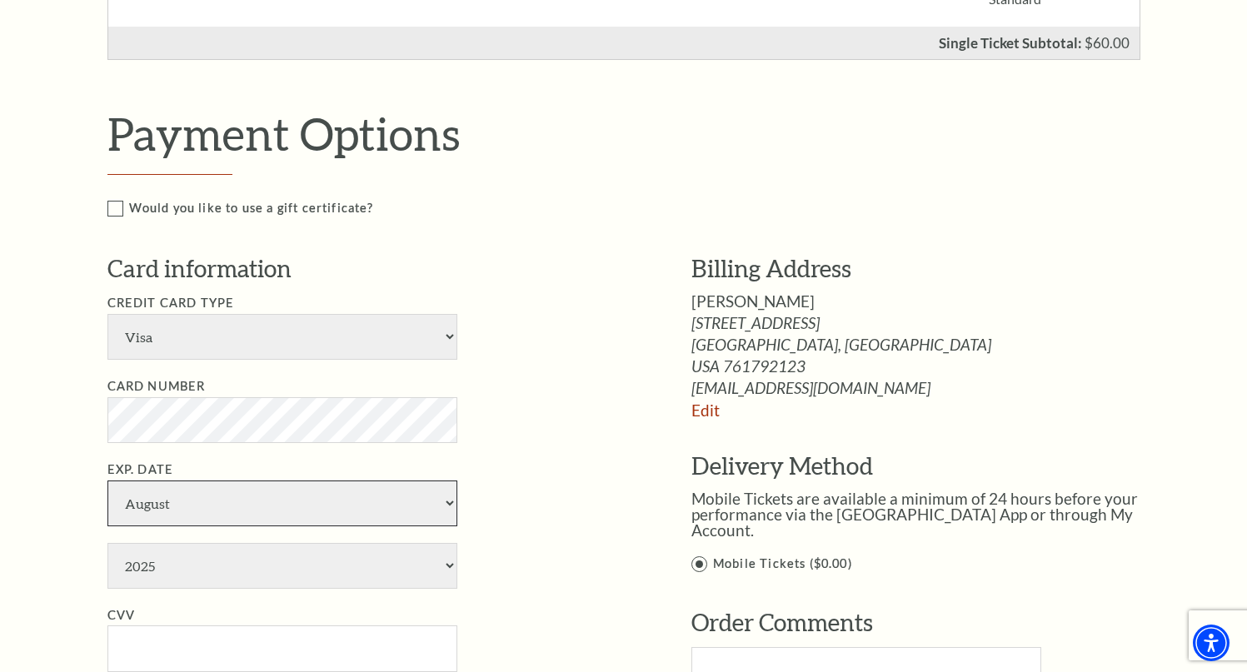
select select "6"
click at [107, 480] on select "January February March April May June July August September October November De…" at bounding box center [282, 503] width 350 height 46
click at [372, 570] on select "2025 2026 2027 2028 2029 2030 2031 2032 2033 2034" at bounding box center [282, 566] width 350 height 46
select select "2030"
click at [107, 543] on select "2025 2026 2027 2028 2029 2030 2031 2032 2033 2034" at bounding box center [282, 566] width 350 height 46
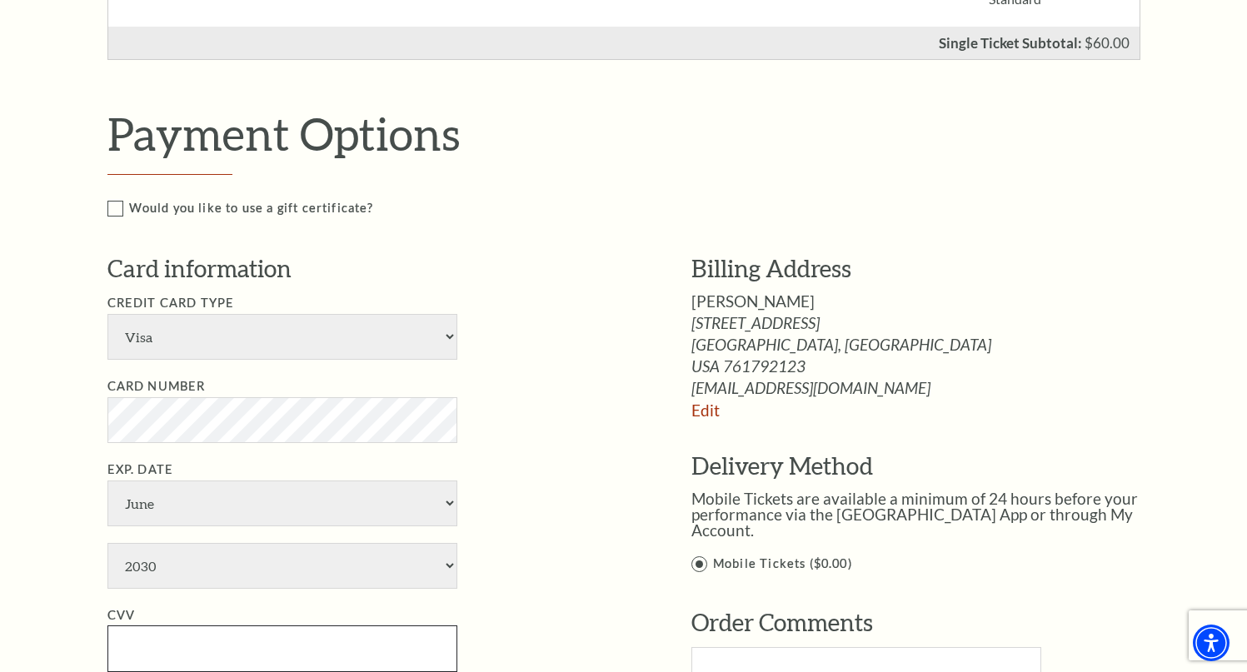
click at [233, 648] on input "CVV" at bounding box center [282, 648] width 350 height 46
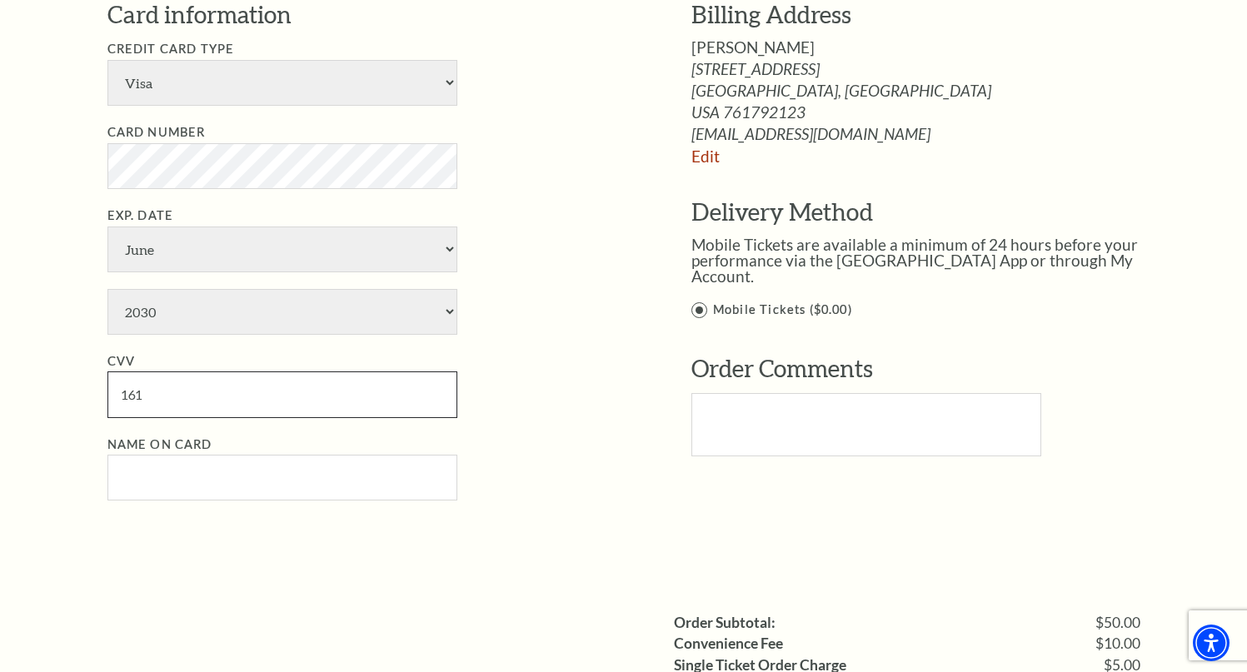
scroll to position [932, 0]
type input "161"
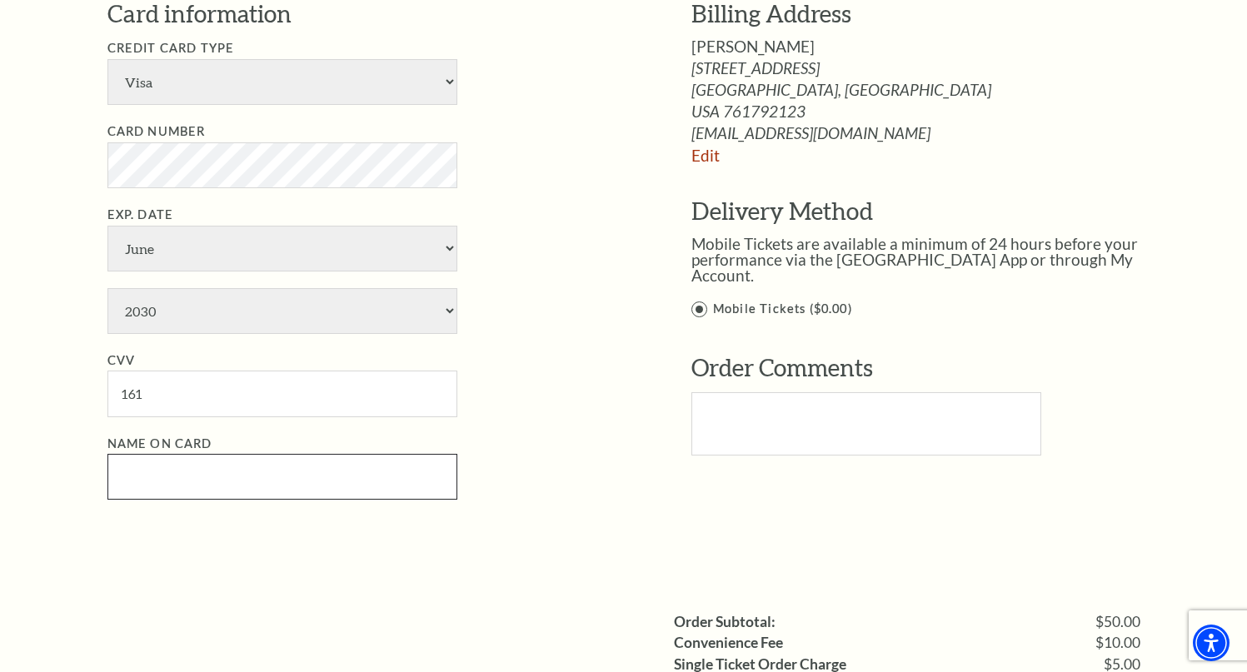
click at [236, 481] on input "Name on Card" at bounding box center [282, 477] width 350 height 46
drag, startPoint x: 127, startPoint y: 480, endPoint x: 116, endPoint y: 480, distance: 11.7
click at [116, 480] on input "katherine L Shanklin" at bounding box center [282, 477] width 350 height 46
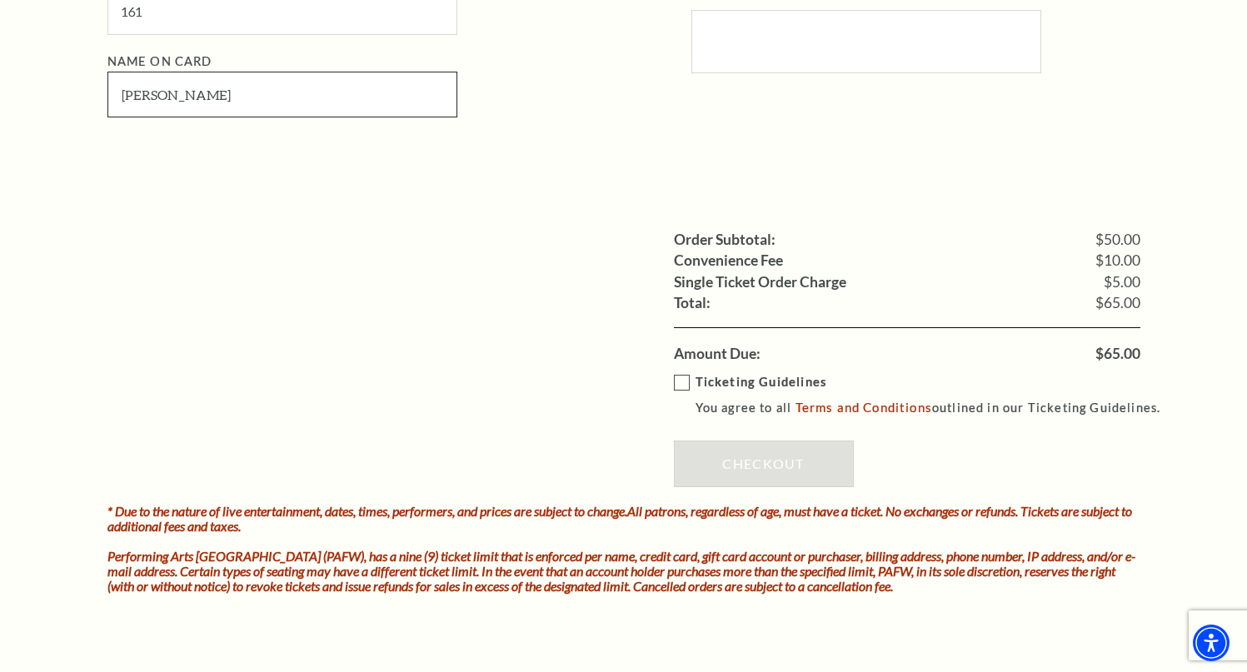
scroll to position [1315, 0]
type input "Katherine L Shanklin"
click at [682, 378] on label "Ticketing Guidelines You agree to all Terms and Conditions outlined in our Tick…" at bounding box center [925, 394] width 502 height 46
click at [0, 0] on input "Ticketing Guidelines You agree to all Terms and Conditions outlined in our Tick…" at bounding box center [0, 0] width 0 height 0
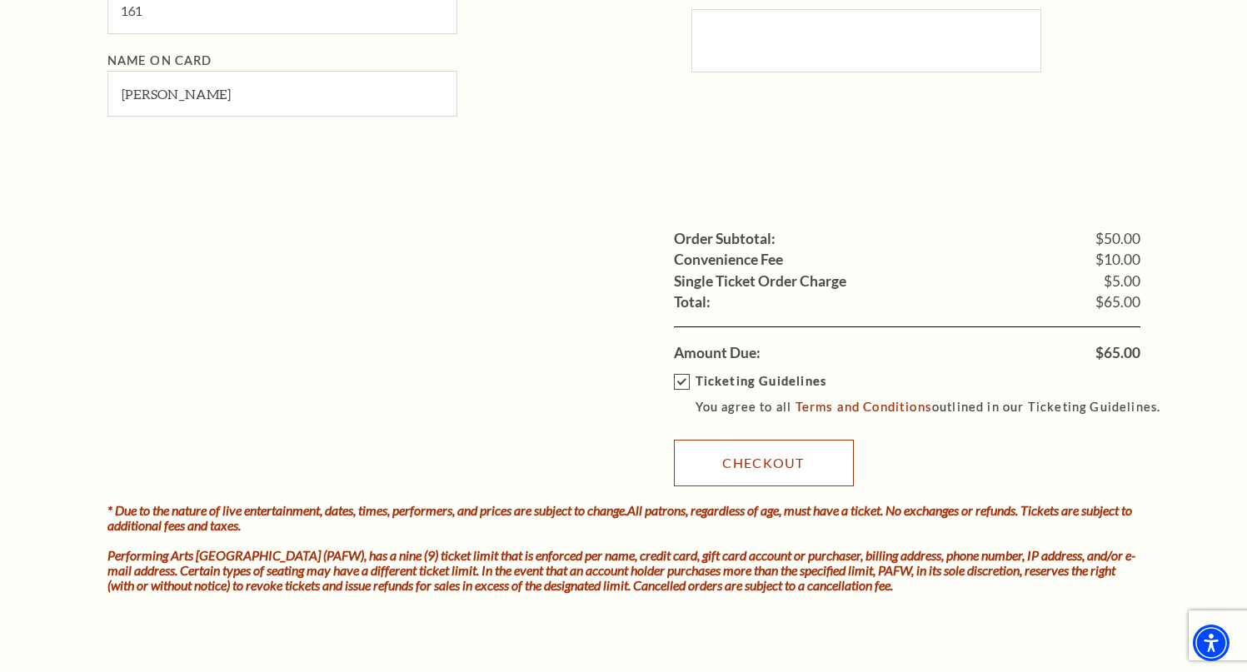
click at [749, 456] on link "Checkout" at bounding box center [764, 463] width 180 height 47
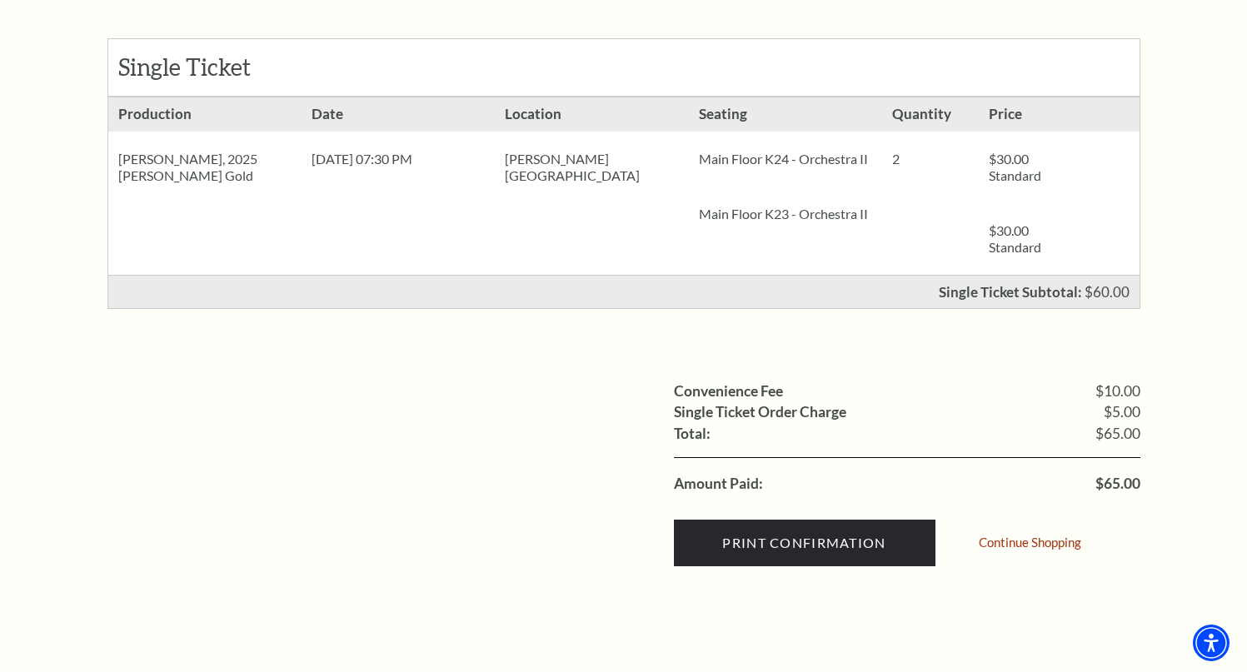
scroll to position [329, 0]
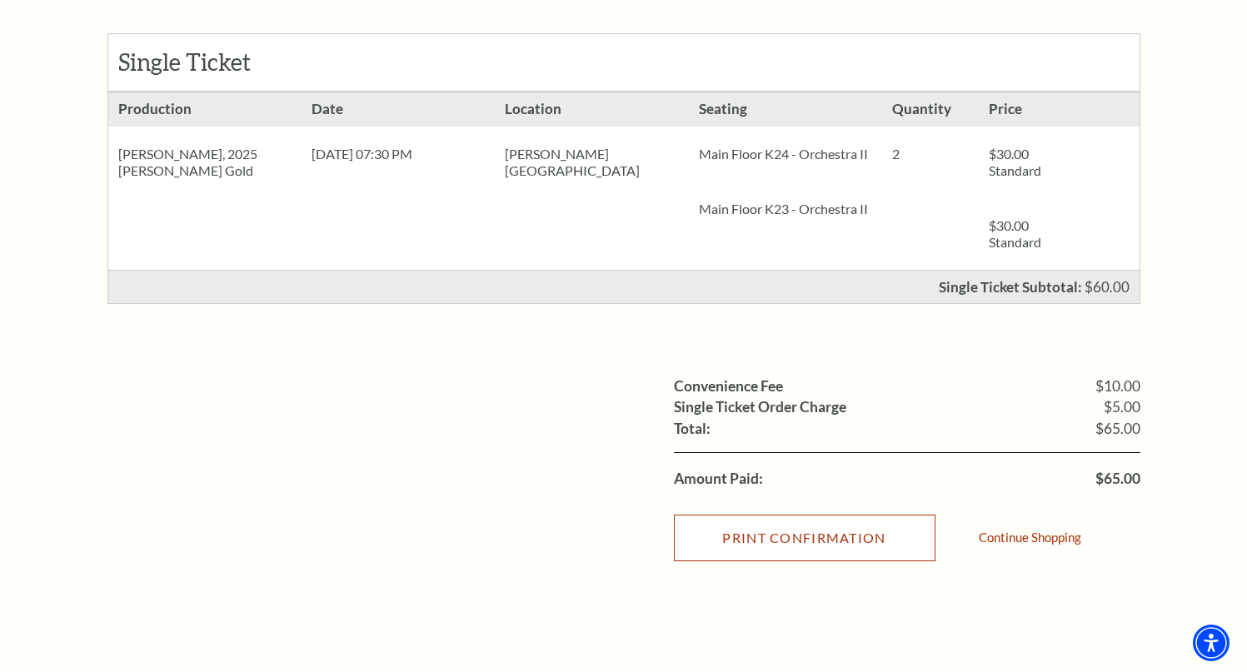
click at [781, 530] on input "Print Confirmation" at bounding box center [804, 538] width 261 height 47
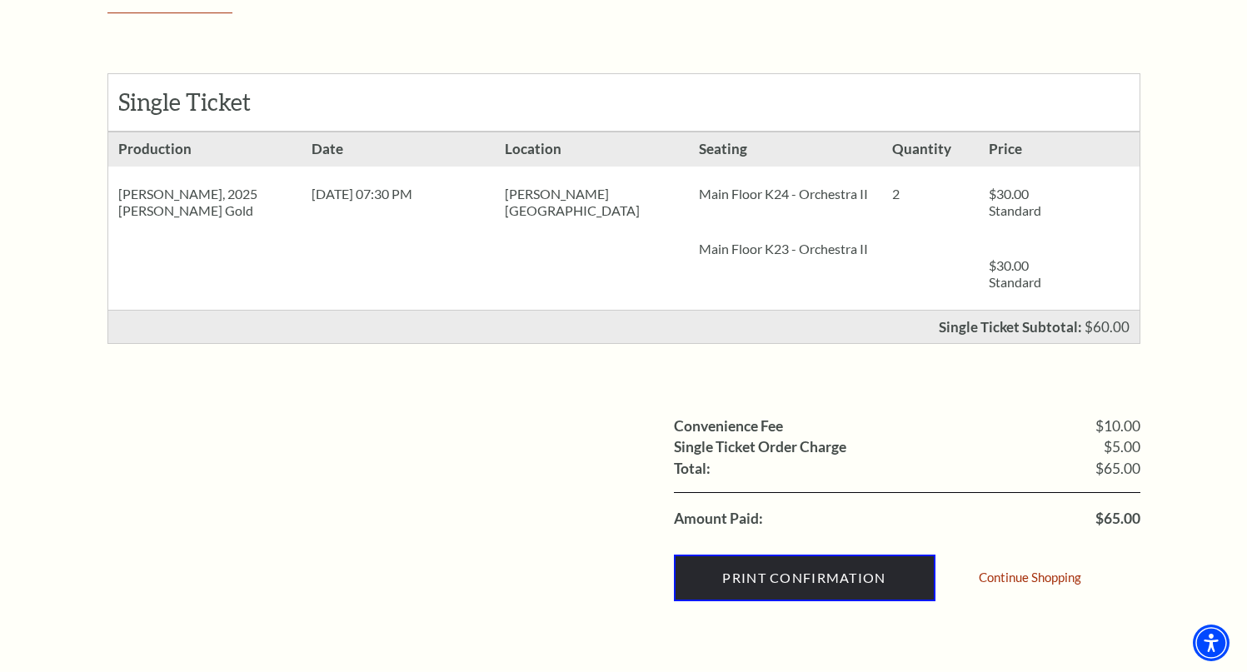
scroll to position [68, 0]
